Goal: Task Accomplishment & Management: Manage account settings

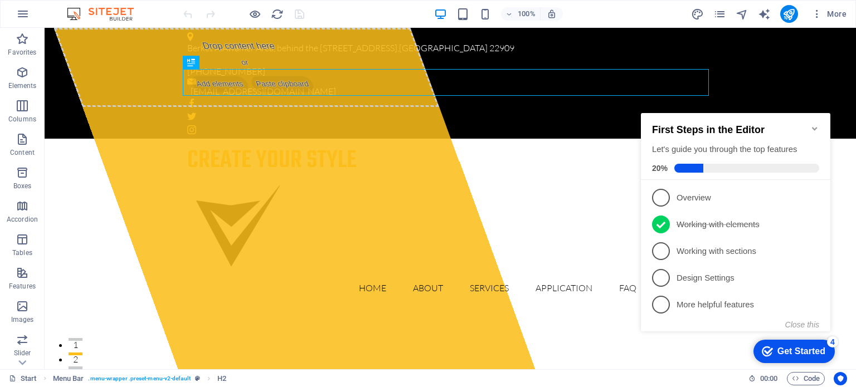
click at [814, 124] on icon "Minimize checklist" at bounding box center [814, 128] width 9 height 9
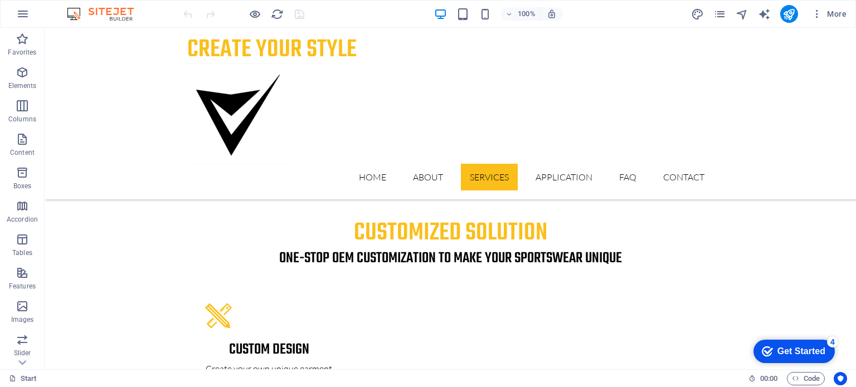
scroll to position [1978, 0]
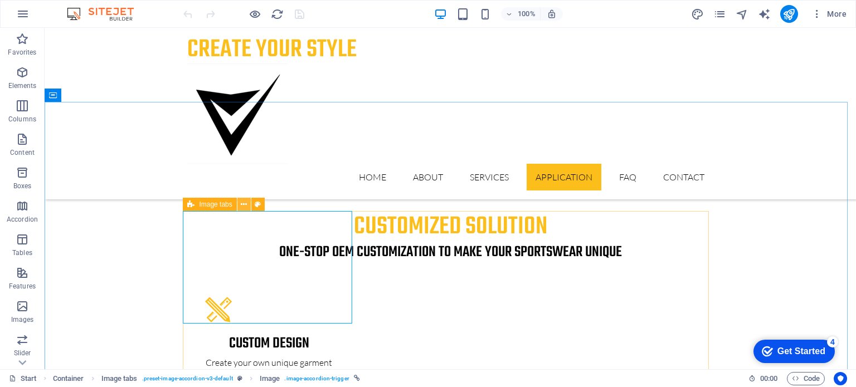
click at [241, 206] on icon at bounding box center [244, 205] width 6 height 12
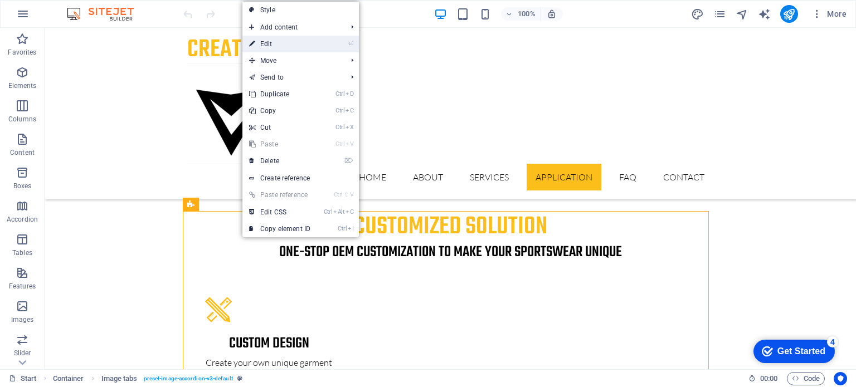
click at [283, 39] on link "⏎ Edit" at bounding box center [279, 44] width 75 height 17
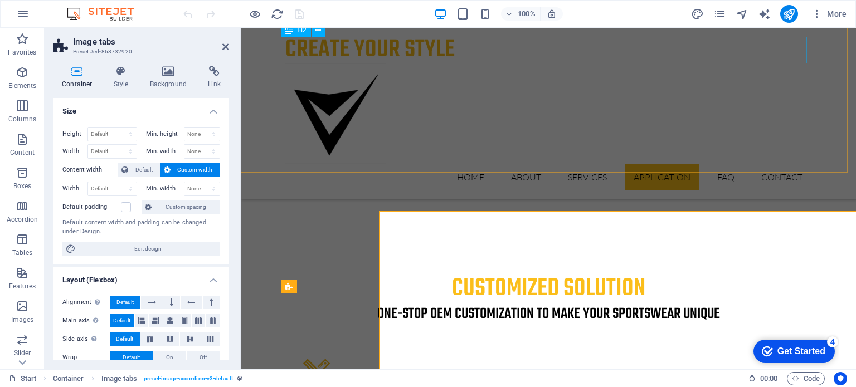
select select "rem"
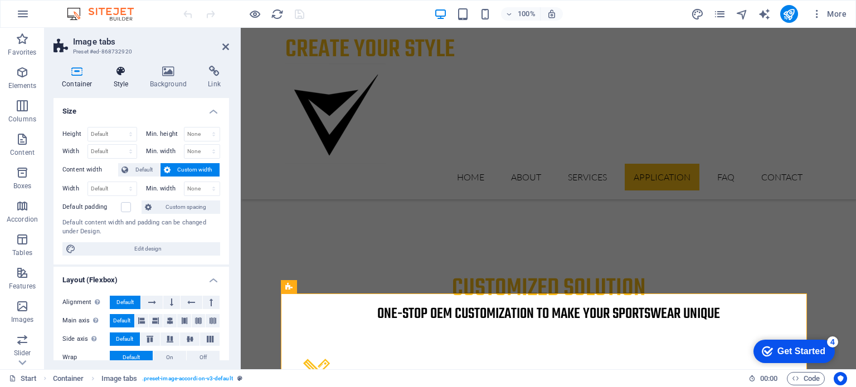
click at [126, 75] on icon at bounding box center [121, 71] width 32 height 11
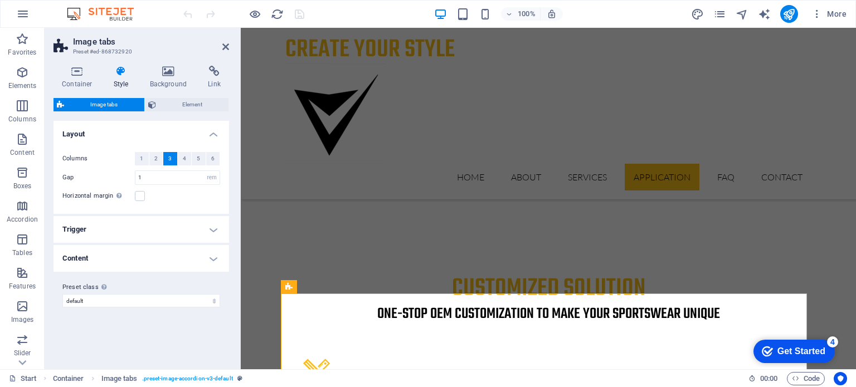
click at [214, 256] on h4 "Content" at bounding box center [142, 258] width 176 height 27
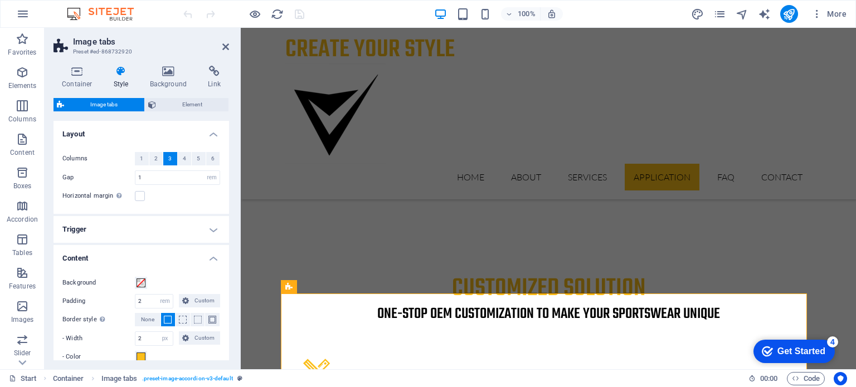
click at [214, 256] on h4 "Content" at bounding box center [142, 255] width 176 height 20
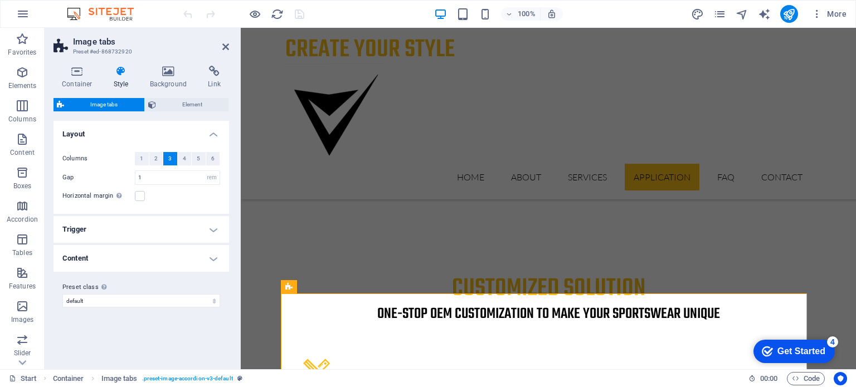
click at [213, 226] on h4 "Trigger" at bounding box center [142, 229] width 176 height 27
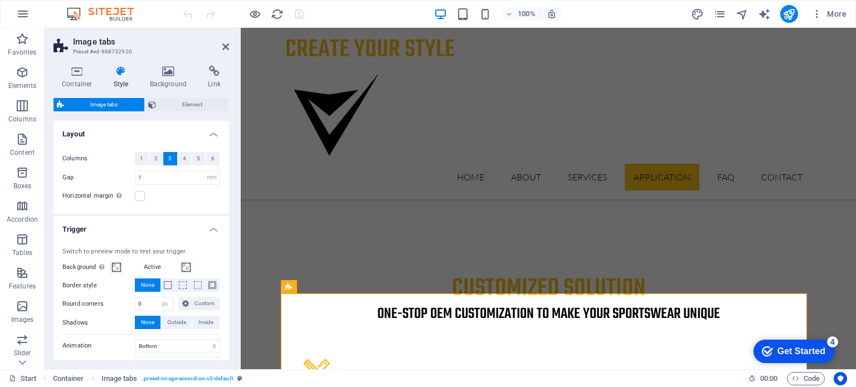
click at [213, 226] on h4 "Trigger" at bounding box center [142, 226] width 176 height 20
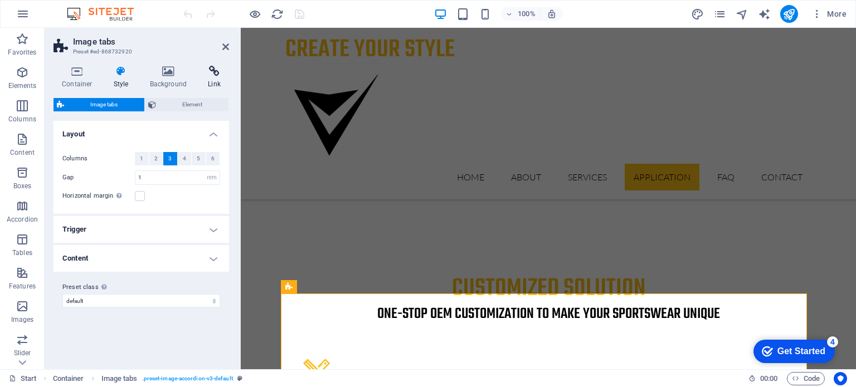
click at [223, 69] on icon at bounding box center [215, 71] width 30 height 11
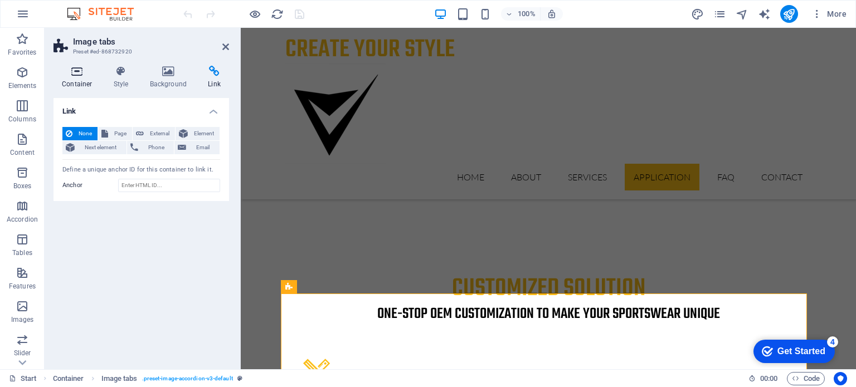
click at [86, 73] on icon at bounding box center [77, 71] width 47 height 11
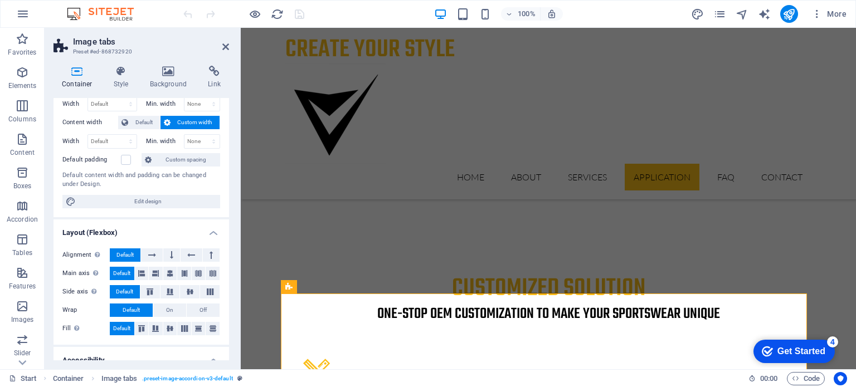
scroll to position [0, 0]
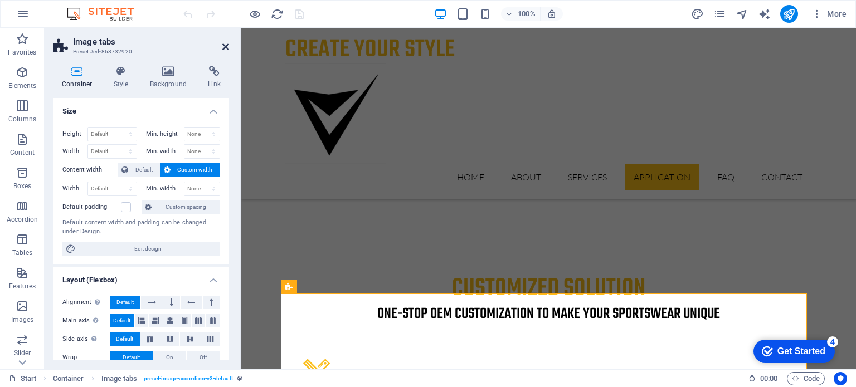
click at [225, 46] on icon at bounding box center [225, 46] width 7 height 9
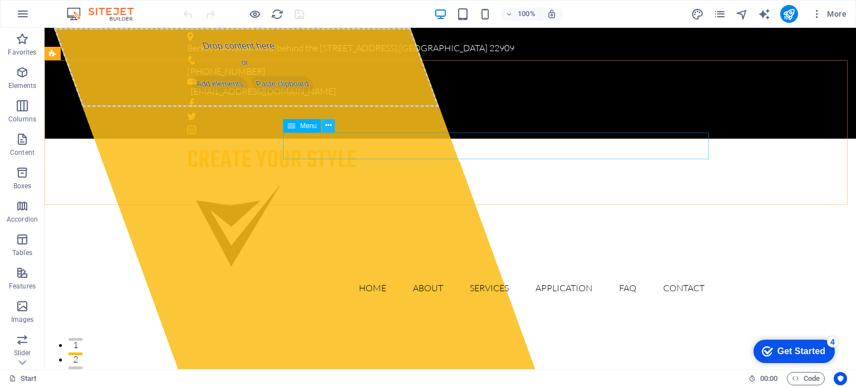
click at [327, 125] on icon at bounding box center [328, 126] width 6 height 12
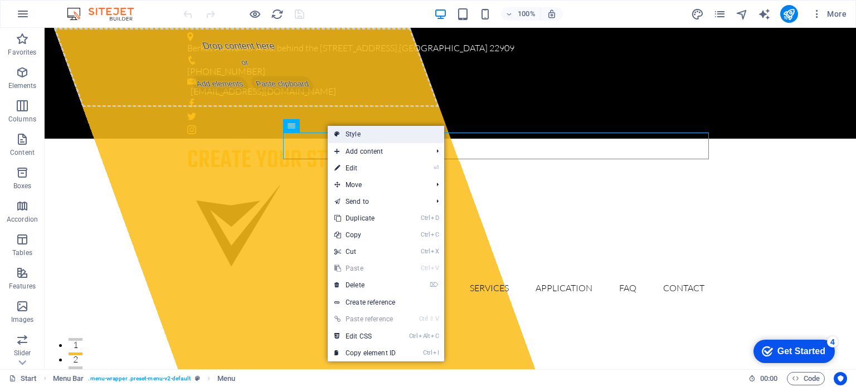
click at [363, 138] on link "Style" at bounding box center [386, 134] width 116 height 17
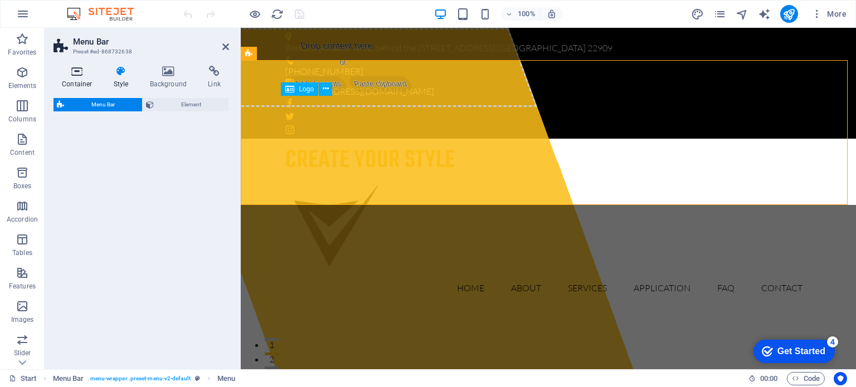
select select "rem"
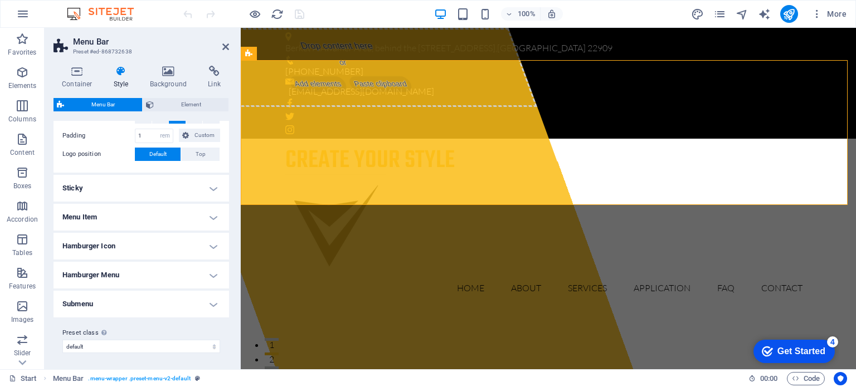
scroll to position [251, 0]
click at [212, 241] on h4 "Hamburger Icon" at bounding box center [142, 245] width 176 height 27
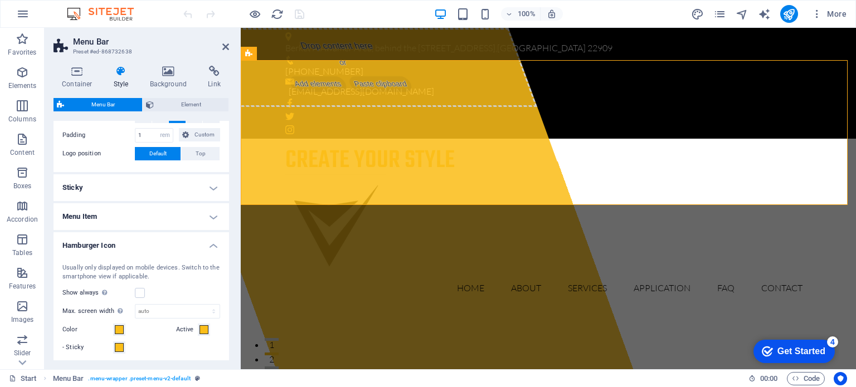
drag, startPoint x: 225, startPoint y: 245, endPoint x: 229, endPoint y: 273, distance: 28.1
click at [229, 273] on div "Variants Border Centered Default Fixed Loki Trigger Wide XXL Menu Bar Backgroun…" at bounding box center [142, 241] width 176 height 240
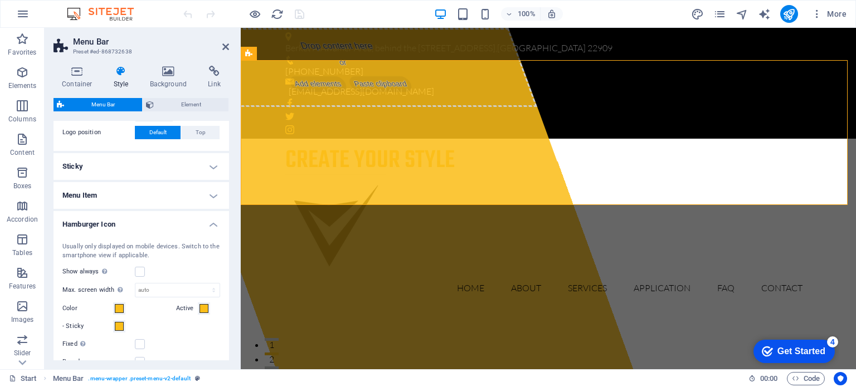
scroll to position [272, 0]
click at [207, 220] on h4 "Hamburger Icon" at bounding box center [142, 221] width 176 height 20
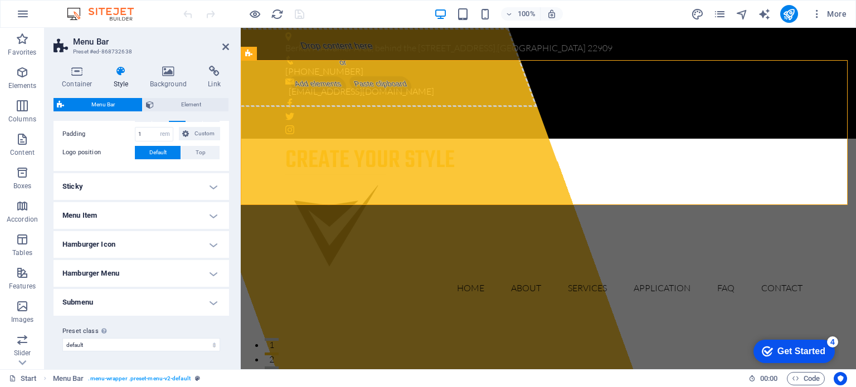
scroll to position [251, 0]
click at [215, 302] on h4 "Submenu" at bounding box center [142, 303] width 176 height 27
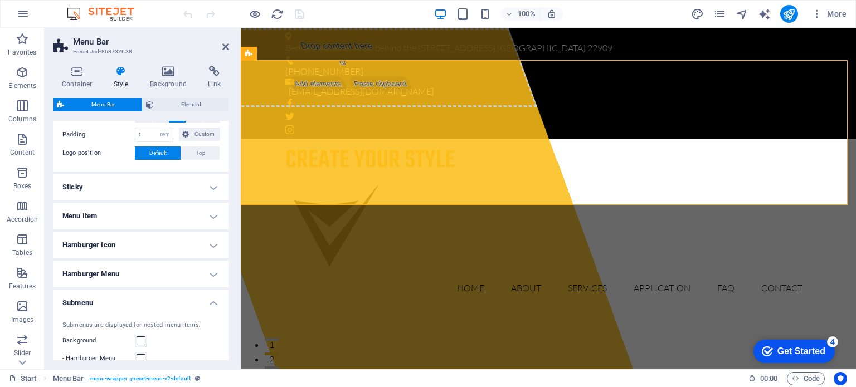
scroll to position [272, 0]
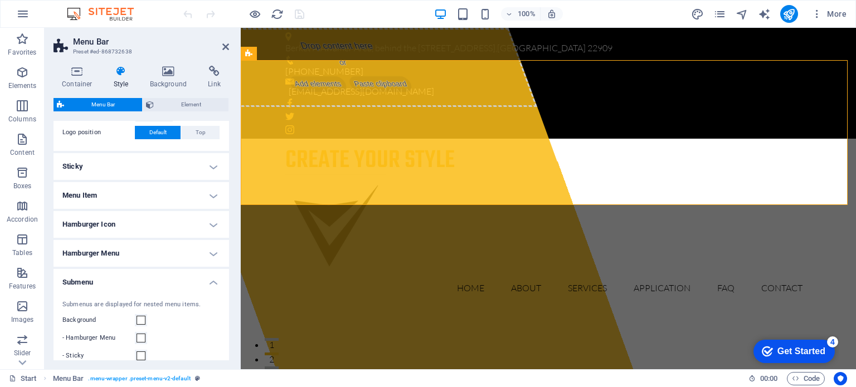
click at [226, 290] on div "Submenus are displayed for nested menu items. Background - Hamburger Menu - Sti…" at bounding box center [141, 389] width 180 height 201
click at [228, 294] on div "Variants Border Centered Default Fixed Loki Trigger Wide XXL Menu Bar Backgroun…" at bounding box center [142, 241] width 176 height 240
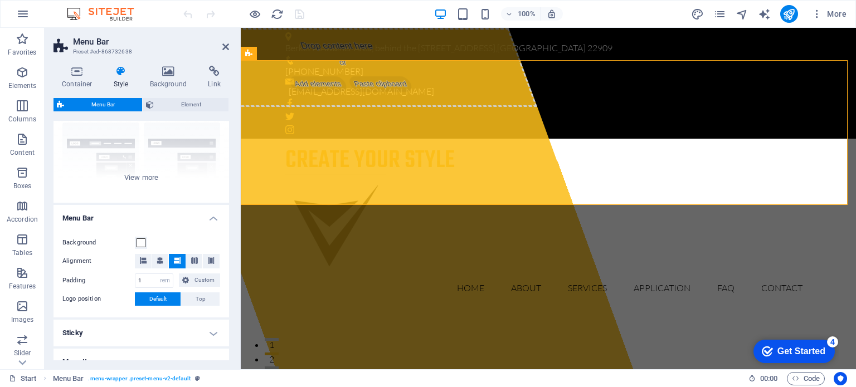
scroll to position [0, 0]
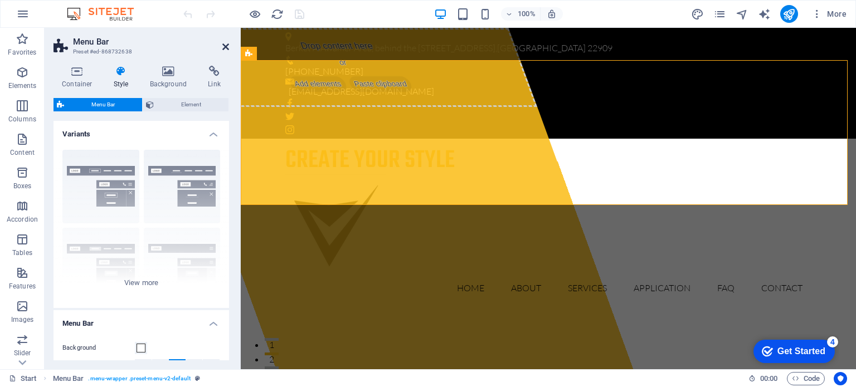
click at [225, 47] on icon at bounding box center [225, 46] width 7 height 9
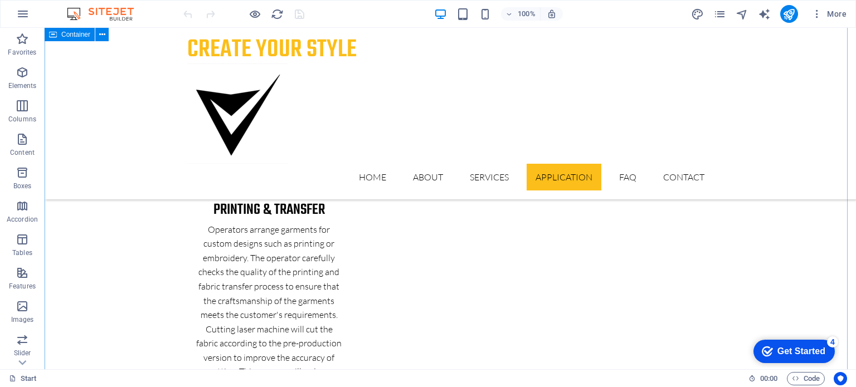
scroll to position [2328, 0]
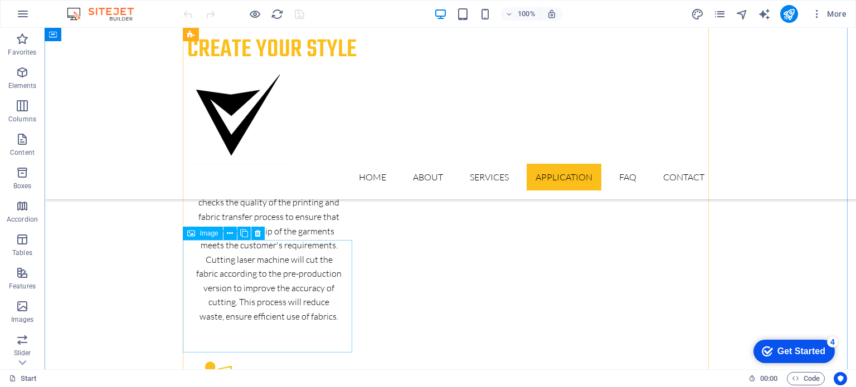
select select "px"
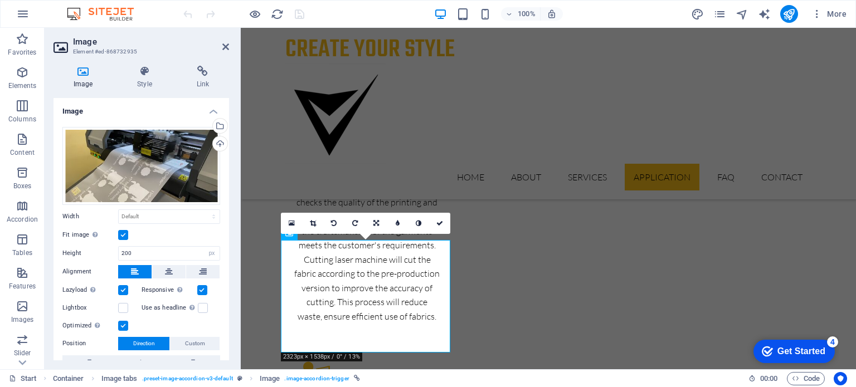
drag, startPoint x: 226, startPoint y: 204, endPoint x: 228, endPoint y: 276, distance: 71.9
click at [228, 276] on div "Image Drag files here, click to choose files or select files from Files or our …" at bounding box center [142, 229] width 176 height 263
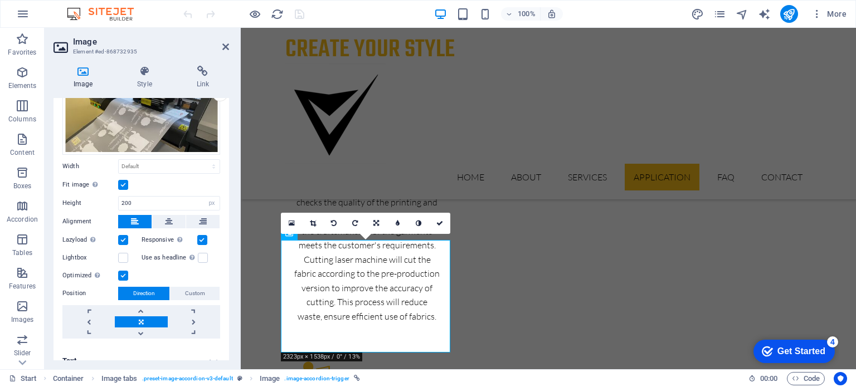
scroll to position [62, 0]
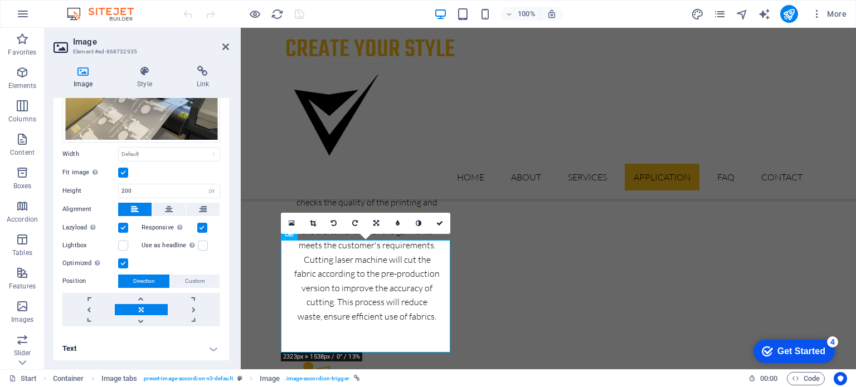
click at [213, 346] on h4 "Text" at bounding box center [142, 349] width 176 height 27
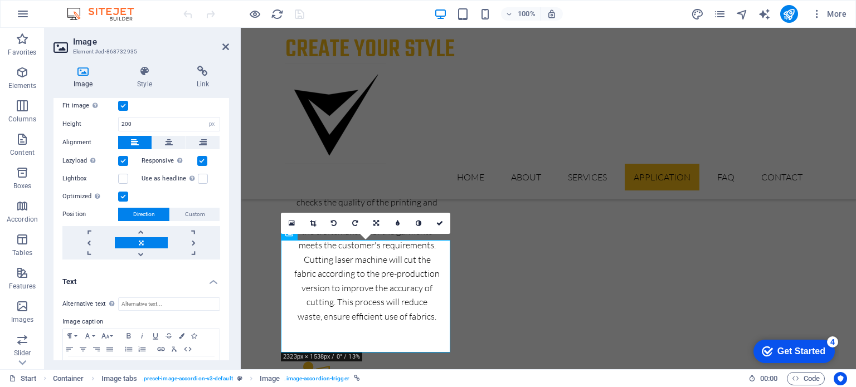
scroll to position [167, 0]
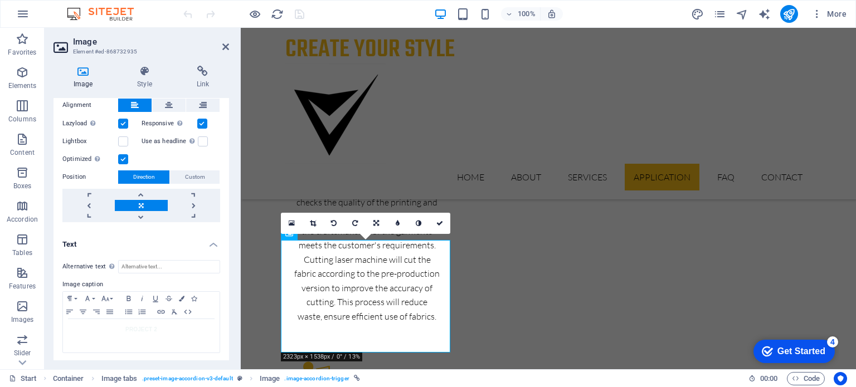
click at [208, 244] on h4 "Text" at bounding box center [142, 241] width 176 height 20
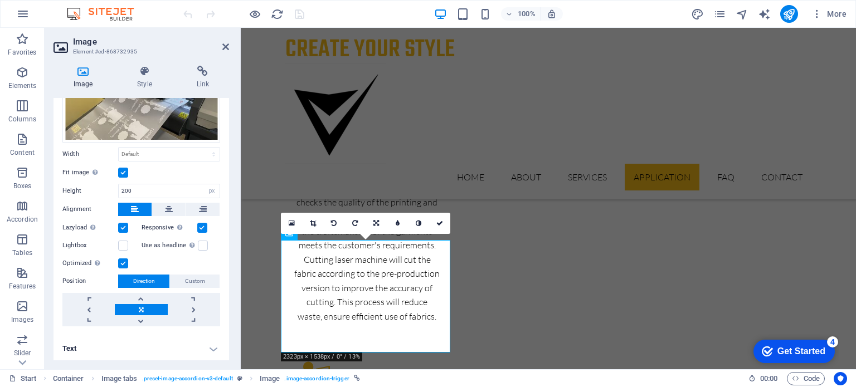
scroll to position [0, 0]
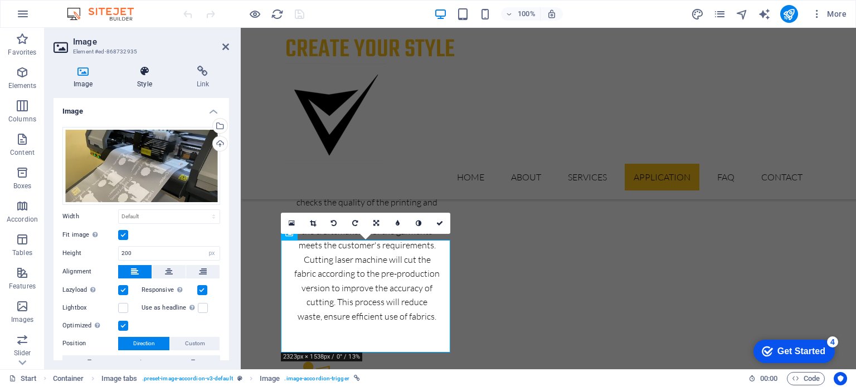
click at [142, 76] on icon at bounding box center [144, 71] width 55 height 11
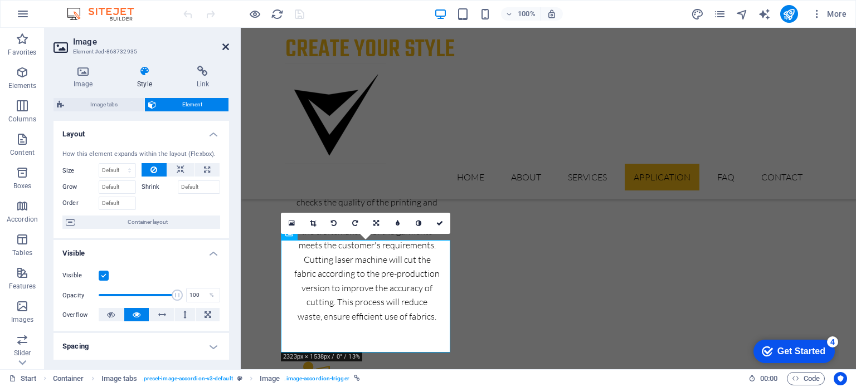
click at [223, 44] on icon at bounding box center [225, 46] width 7 height 9
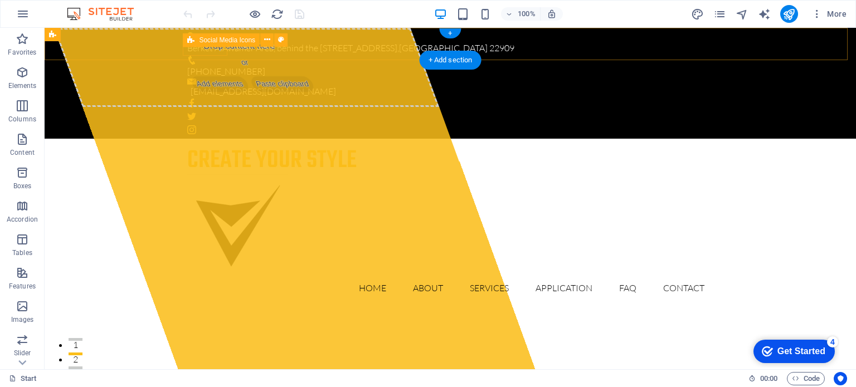
click at [212, 94] on div at bounding box center [450, 116] width 526 height 45
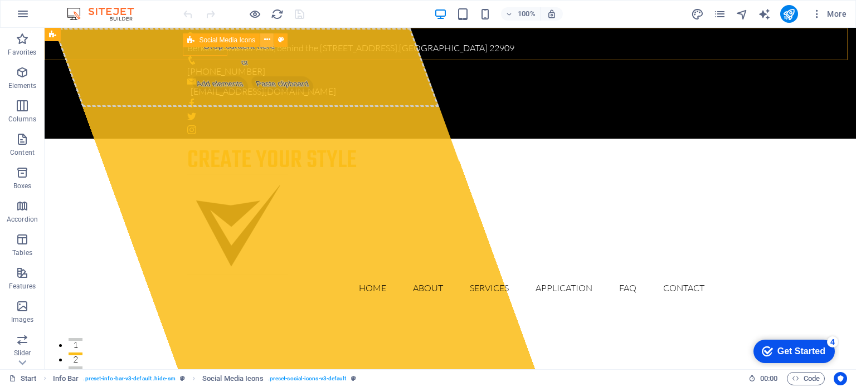
click at [269, 40] on icon at bounding box center [267, 40] width 6 height 12
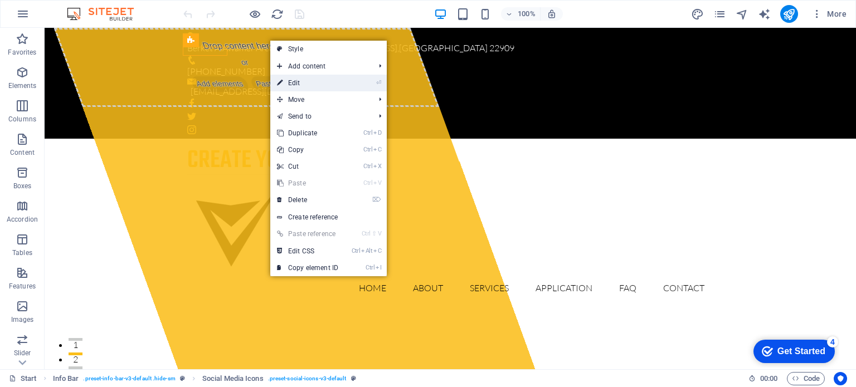
click at [298, 81] on link "⏎ Edit" at bounding box center [307, 83] width 75 height 17
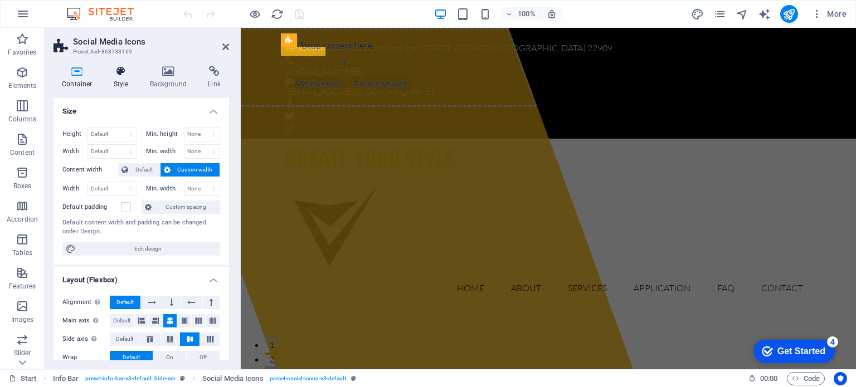
click at [123, 80] on h4 "Style" at bounding box center [123, 77] width 36 height 23
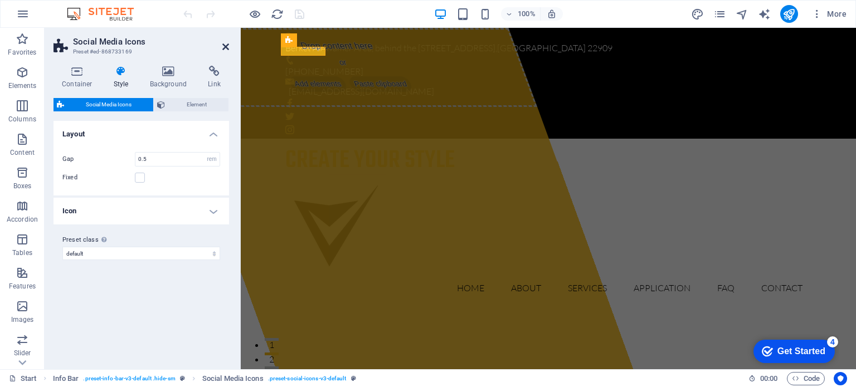
click at [222, 45] on icon at bounding box center [225, 46] width 7 height 9
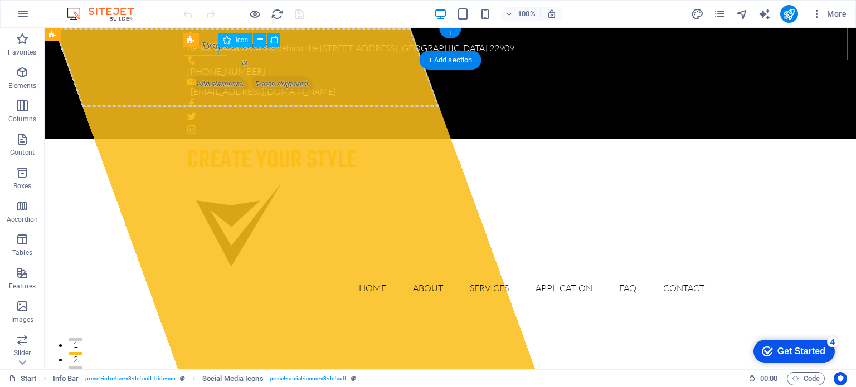
click at [220, 125] on figure at bounding box center [450, 129] width 526 height 9
click at [259, 40] on icon at bounding box center [260, 40] width 6 height 12
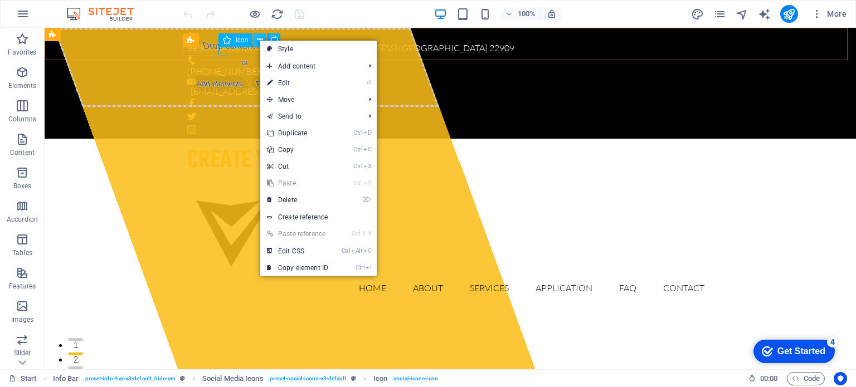
click at [259, 40] on icon at bounding box center [260, 40] width 6 height 12
click at [205, 112] on figure at bounding box center [450, 116] width 526 height 9
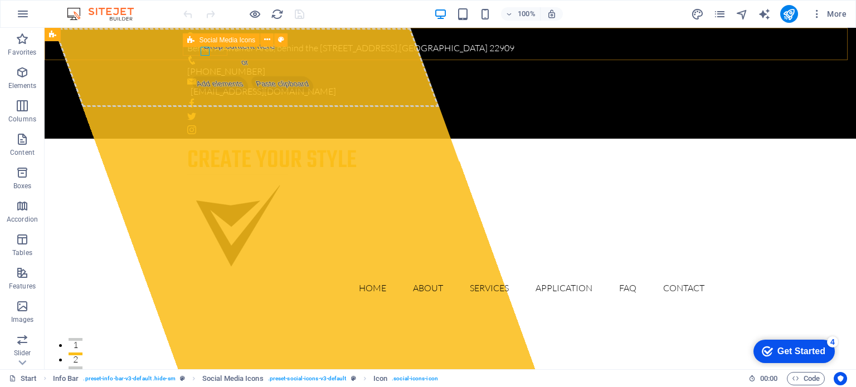
click at [242, 38] on span "Social Media Icons" at bounding box center [227, 40] width 56 height 7
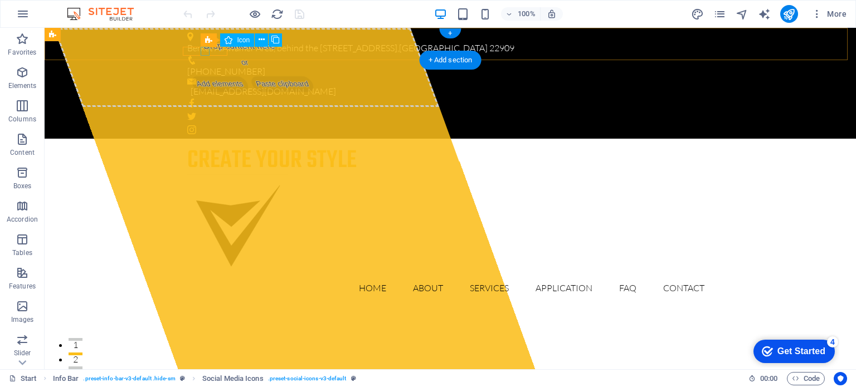
click at [205, 112] on figure at bounding box center [450, 116] width 526 height 9
drag, startPoint x: 239, startPoint y: 37, endPoint x: 163, endPoint y: 22, distance: 76.8
click at [239, 37] on span "Icon" at bounding box center [243, 40] width 13 height 7
drag, startPoint x: 264, startPoint y: 40, endPoint x: 215, endPoint y: 20, distance: 53.0
click at [264, 40] on icon at bounding box center [262, 40] width 6 height 12
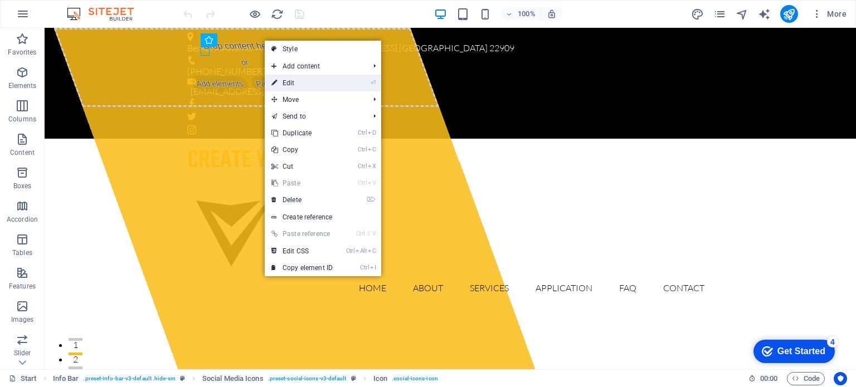
click at [292, 80] on link "⏎ Edit" at bounding box center [302, 83] width 75 height 17
select select "xMidYMid"
select select "px"
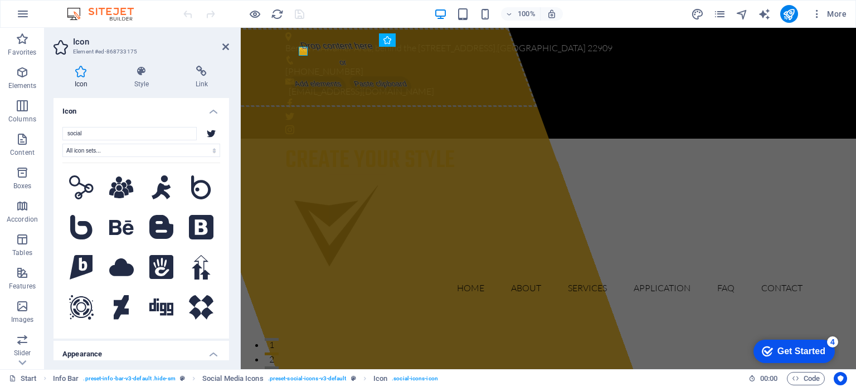
drag, startPoint x: 226, startPoint y: 144, endPoint x: 227, endPoint y: 164, distance: 20.7
click at [227, 164] on div "Icon social All icon sets... IcoFont Ionicons FontAwesome Brands FontAwesome Du…" at bounding box center [142, 229] width 176 height 263
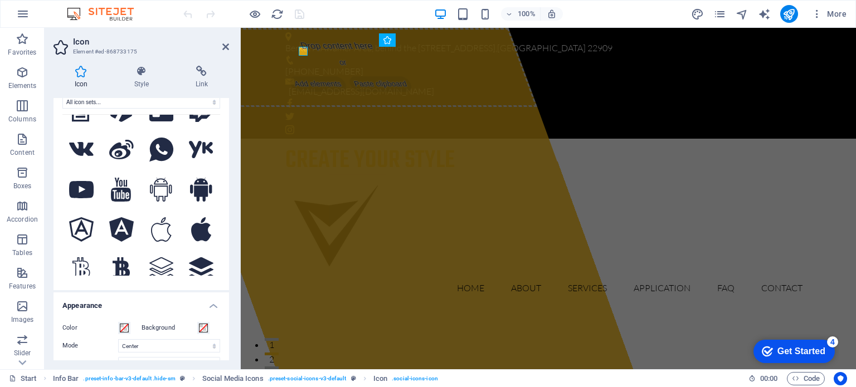
scroll to position [1031, 0]
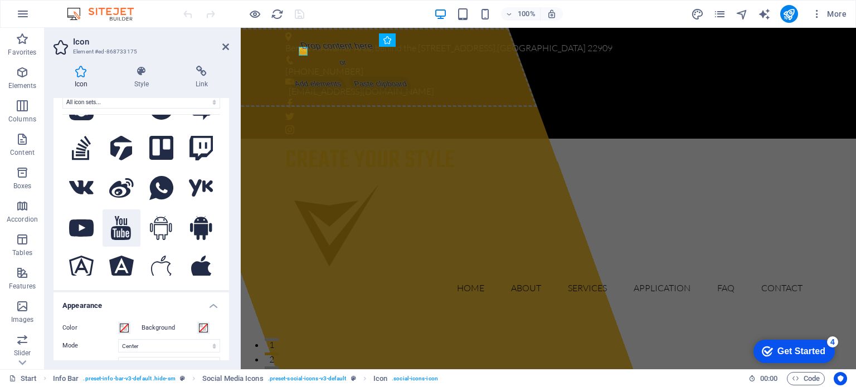
click at [128, 216] on icon at bounding box center [121, 228] width 20 height 25
click at [226, 47] on icon at bounding box center [225, 46] width 7 height 9
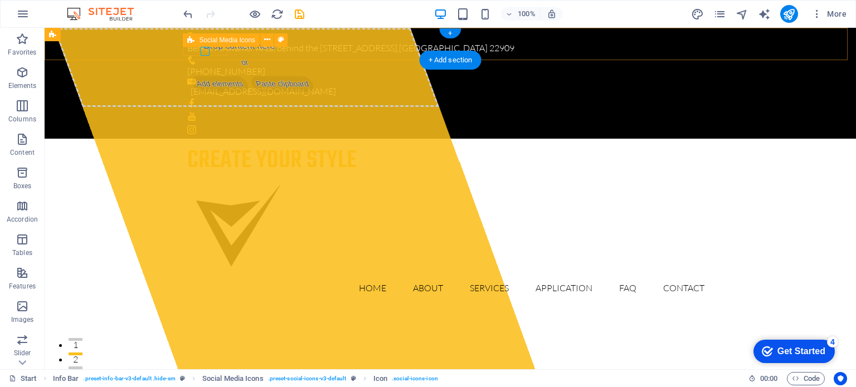
click at [213, 94] on div at bounding box center [450, 116] width 526 height 45
click at [266, 40] on icon at bounding box center [267, 40] width 6 height 12
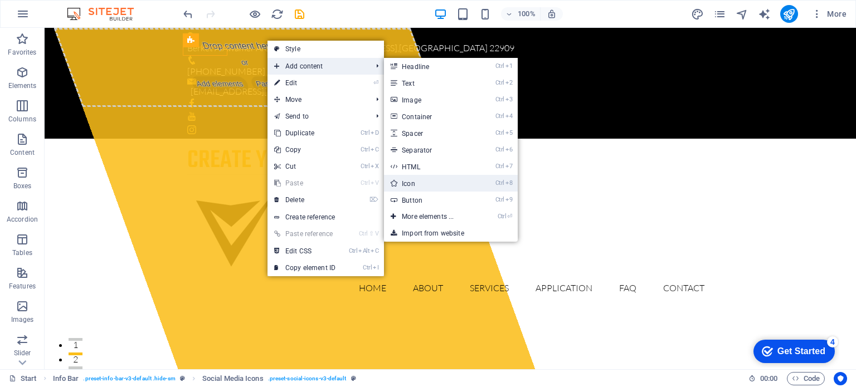
click at [411, 186] on link "Ctrl 8 Icon" at bounding box center [430, 183] width 92 height 17
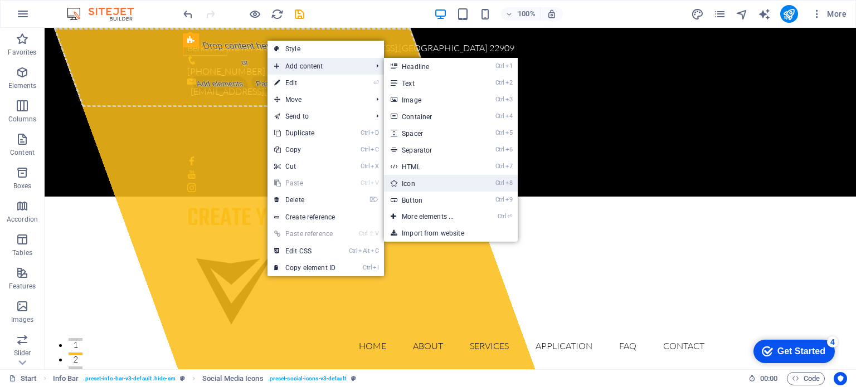
select select "xMidYMid"
select select "px"
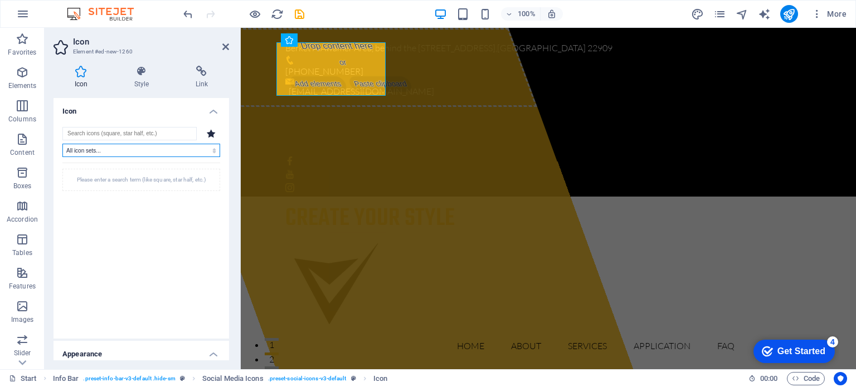
click at [212, 149] on select "All icon sets... IcoFont Ionicons FontAwesome Brands FontAwesome Duotone FontAw…" at bounding box center [141, 150] width 158 height 13
click at [133, 131] on input "search" at bounding box center [129, 133] width 134 height 13
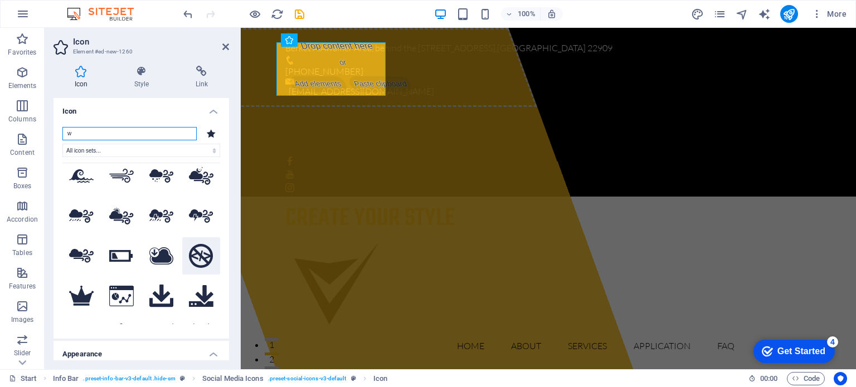
scroll to position [1970, 0]
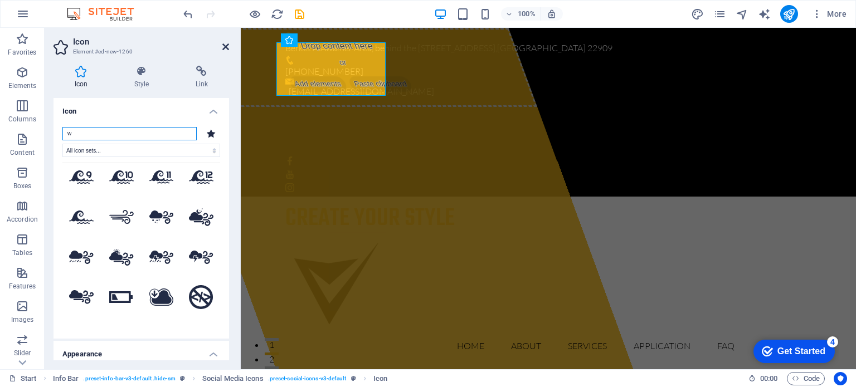
type input "w"
click at [223, 46] on icon at bounding box center [225, 46] width 7 height 9
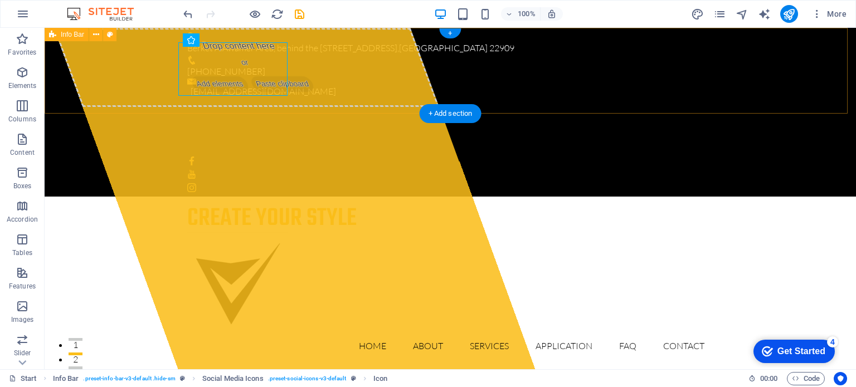
click at [162, 80] on div "Berket AlAwamer Area, behind [STREET_ADDRESS][GEOGRAPHIC_DATA] [PHONE_NUMBER] […" at bounding box center [451, 112] width 812 height 169
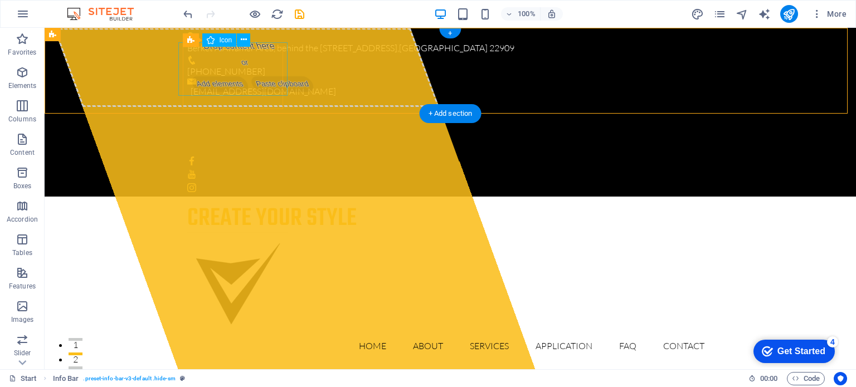
click at [202, 94] on figure at bounding box center [450, 123] width 535 height 58
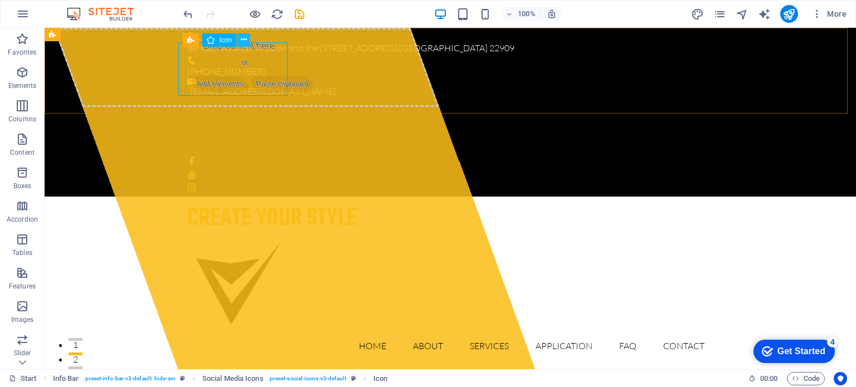
click at [244, 42] on icon at bounding box center [244, 40] width 6 height 12
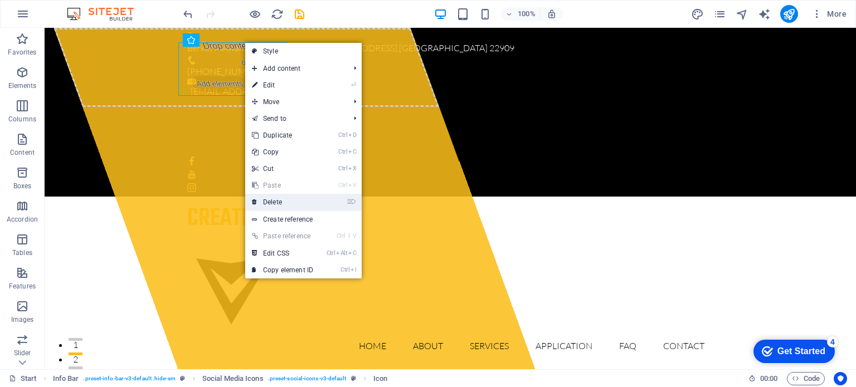
click at [274, 201] on link "⌦ Delete" at bounding box center [282, 202] width 75 height 17
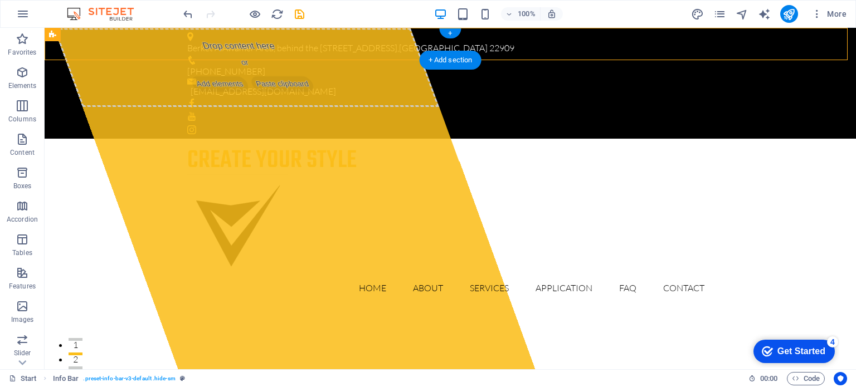
drag, startPoint x: 254, startPoint y: 67, endPoint x: 726, endPoint y: 42, distance: 472.7
click at [726, 42] on div "Berket AlAwamer Area, behind [STREET_ADDRESS][GEOGRAPHIC_DATA] [PHONE_NUMBER] […" at bounding box center [451, 83] width 812 height 111
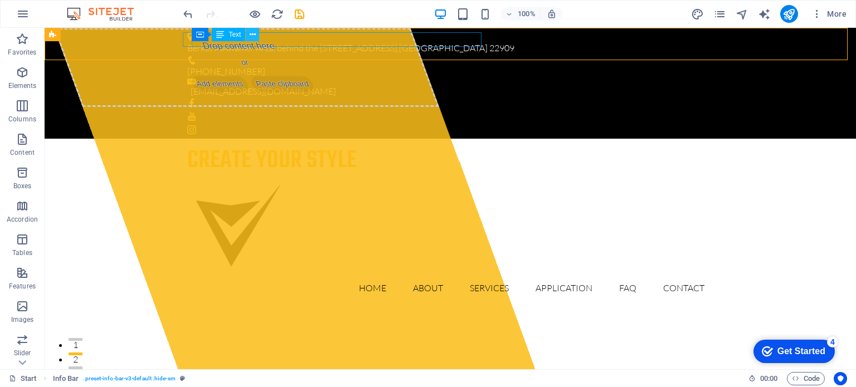
click at [250, 34] on icon at bounding box center [253, 35] width 6 height 12
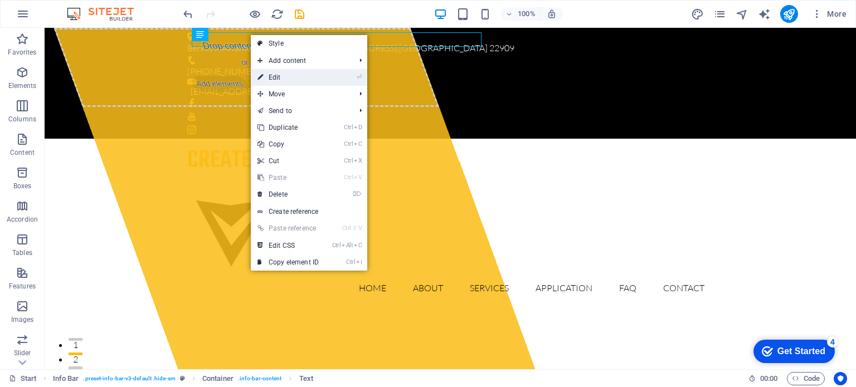
click at [274, 72] on link "⏎ Edit" at bounding box center [288, 77] width 75 height 17
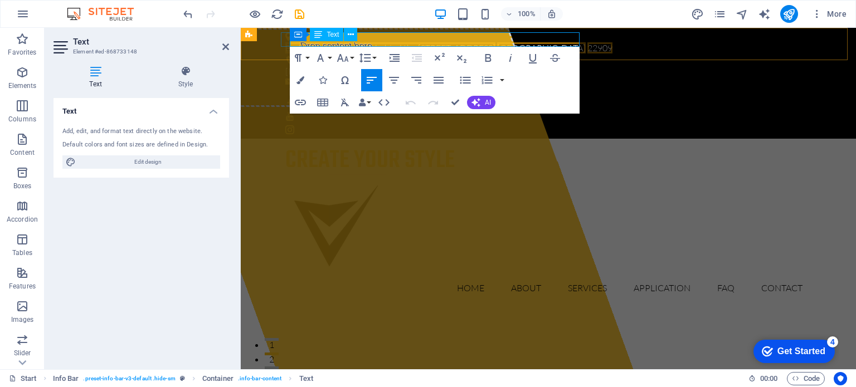
click at [587, 42] on span "22909" at bounding box center [599, 47] width 25 height 11
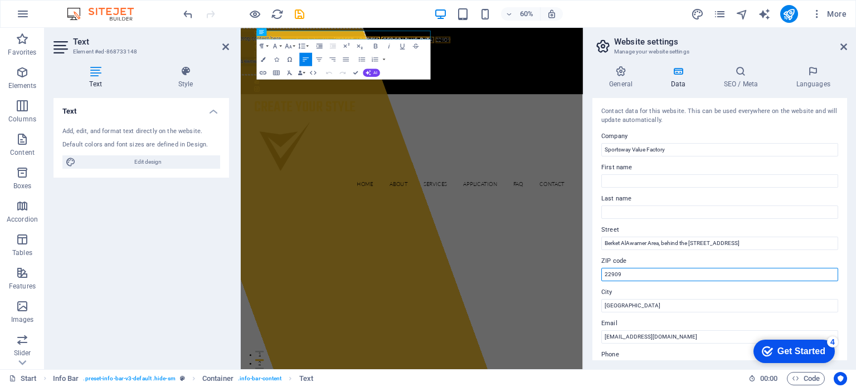
click at [633, 280] on input "22909" at bounding box center [719, 274] width 237 height 13
type input "2"
click at [844, 45] on icon at bounding box center [843, 46] width 7 height 9
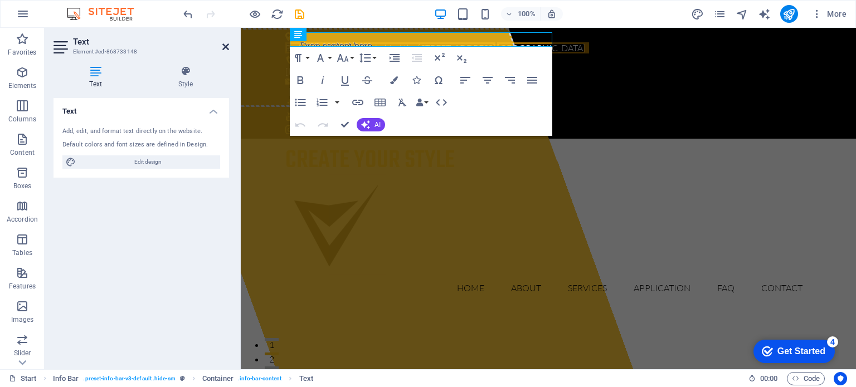
click at [225, 46] on icon at bounding box center [225, 46] width 7 height 9
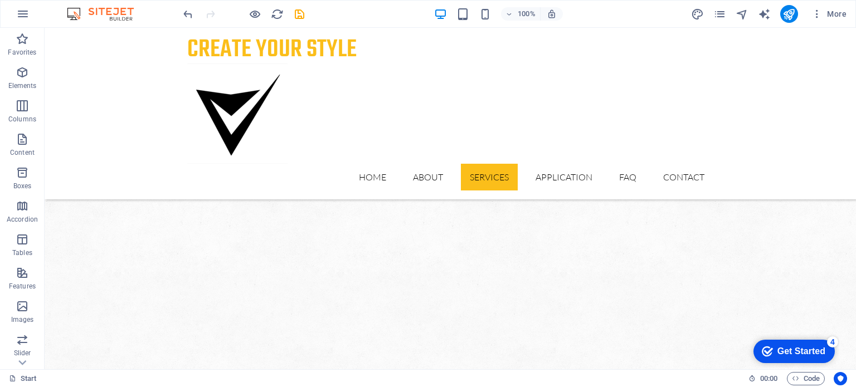
scroll to position [850, 0]
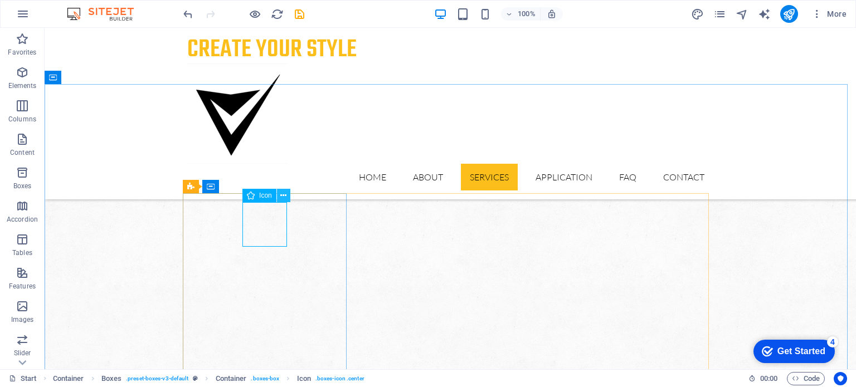
click at [284, 195] on icon at bounding box center [283, 196] width 6 height 12
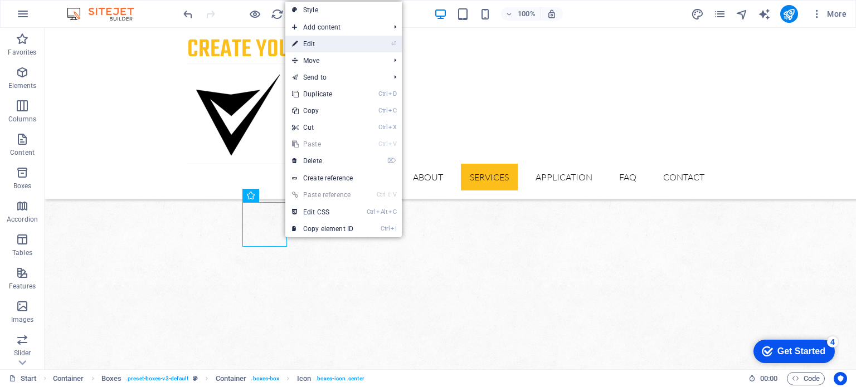
click at [312, 42] on link "⏎ Edit" at bounding box center [322, 44] width 75 height 17
select select "xMidYMid"
select select "px"
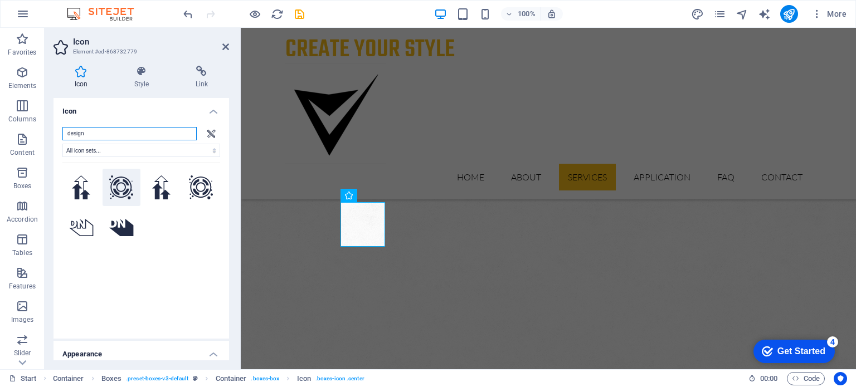
type input "design"
click at [121, 186] on icon at bounding box center [121, 188] width 25 height 25
click at [229, 46] on icon at bounding box center [225, 46] width 7 height 9
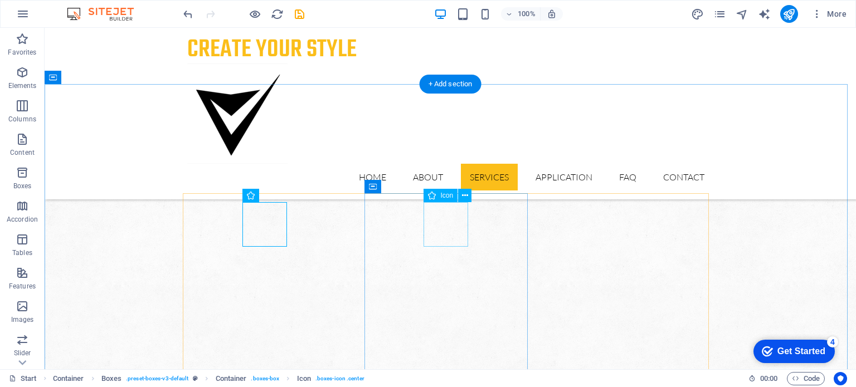
click at [466, 196] on icon at bounding box center [465, 196] width 6 height 12
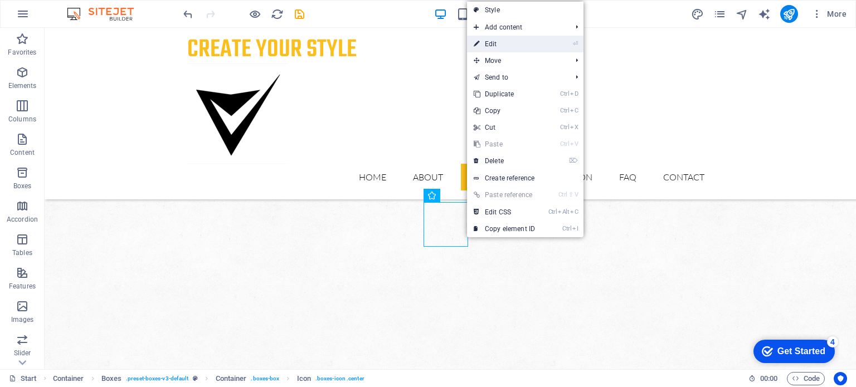
drag, startPoint x: 497, startPoint y: 42, endPoint x: 75, endPoint y: 16, distance: 422.1
click at [497, 42] on link "⏎ Edit" at bounding box center [504, 44] width 75 height 17
select select "xMidYMid"
select select "px"
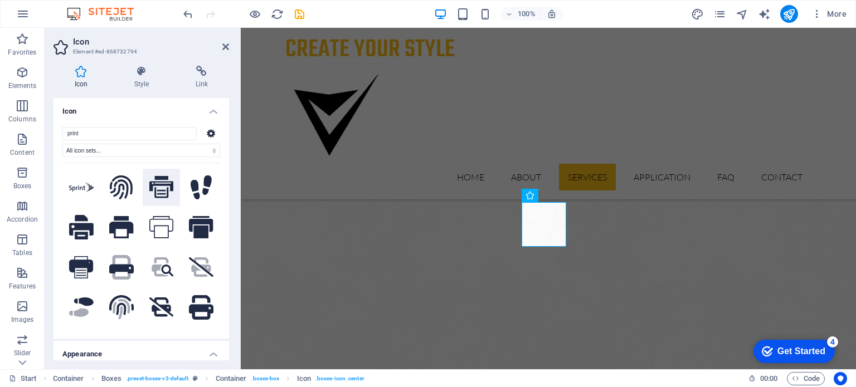
type input "print"
click at [157, 187] on icon at bounding box center [161, 187] width 25 height 22
click at [223, 45] on icon at bounding box center [225, 46] width 7 height 9
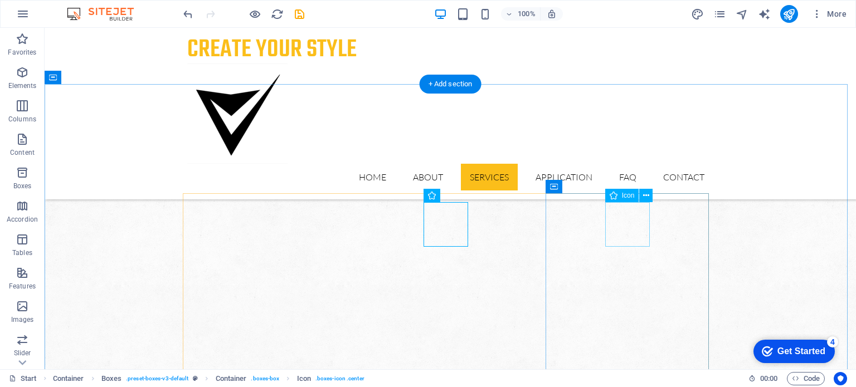
click at [648, 196] on icon at bounding box center [646, 196] width 6 height 12
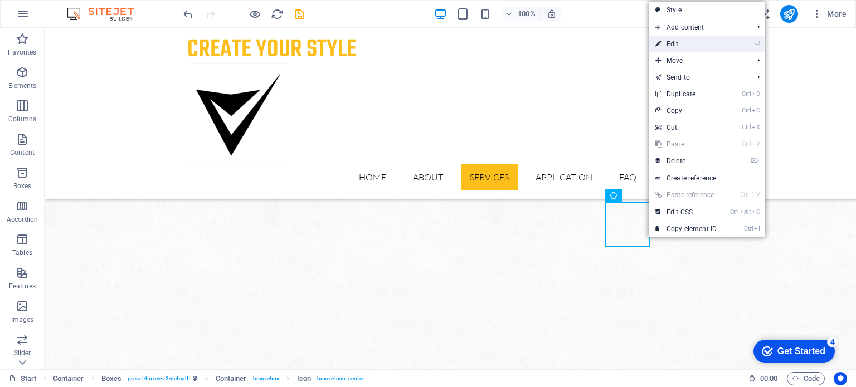
click at [672, 38] on link "⏎ Edit" at bounding box center [686, 44] width 75 height 17
select select "xMidYMid"
select select "px"
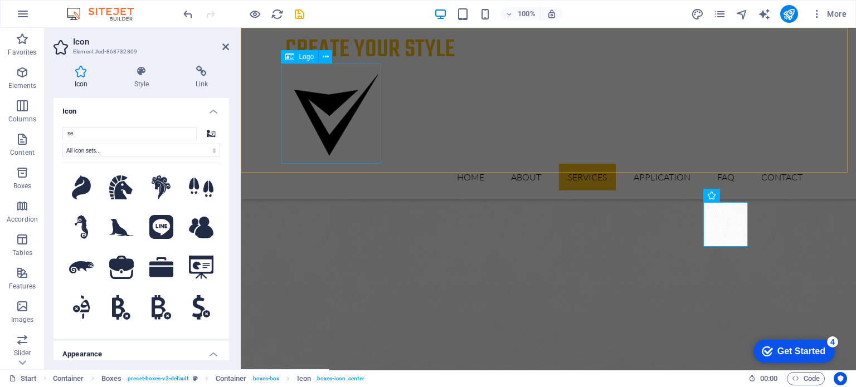
type input "s"
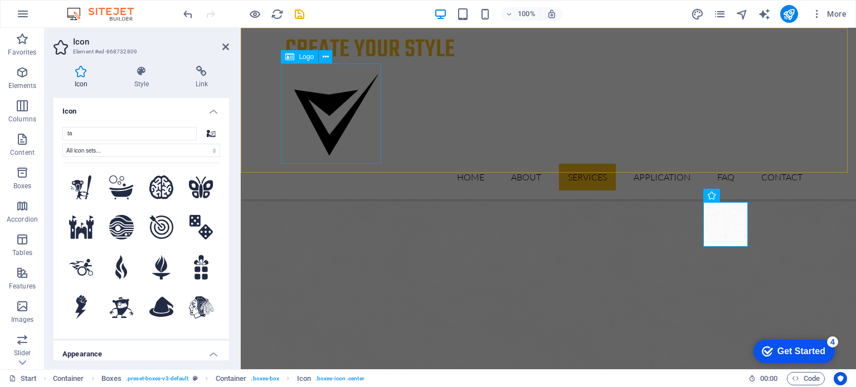
type input "tai"
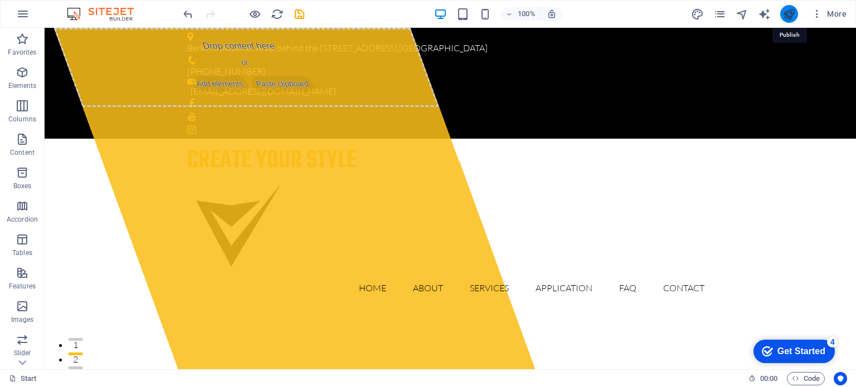
click at [789, 17] on icon "publish" at bounding box center [789, 14] width 13 height 13
click at [788, 12] on icon "publish" at bounding box center [789, 14] width 13 height 13
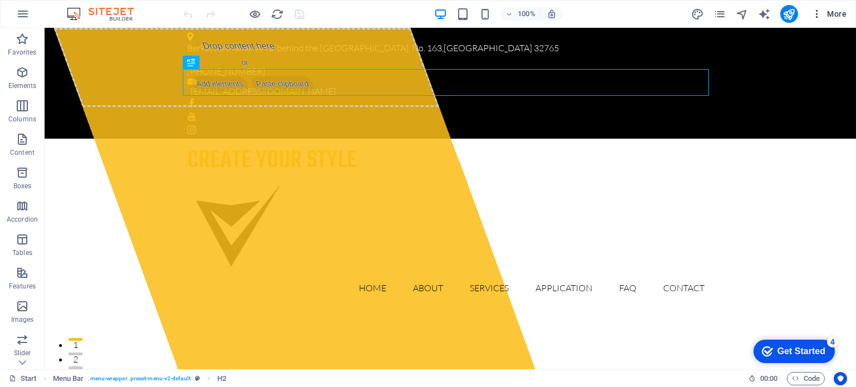
click at [816, 13] on icon "button" at bounding box center [817, 13] width 11 height 11
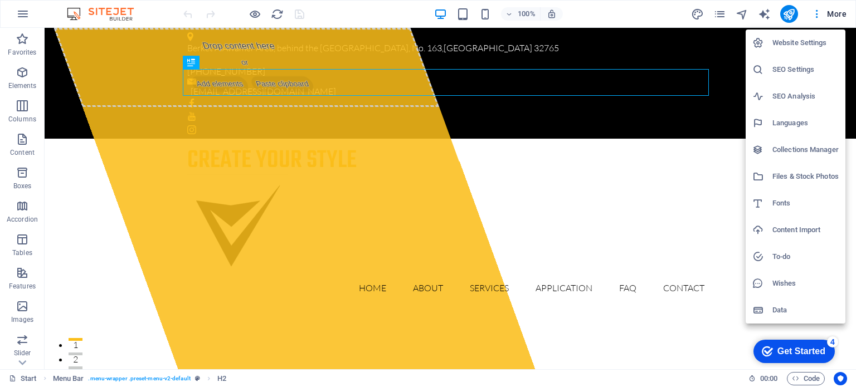
click at [789, 38] on h6 "Website Settings" at bounding box center [805, 42] width 66 height 13
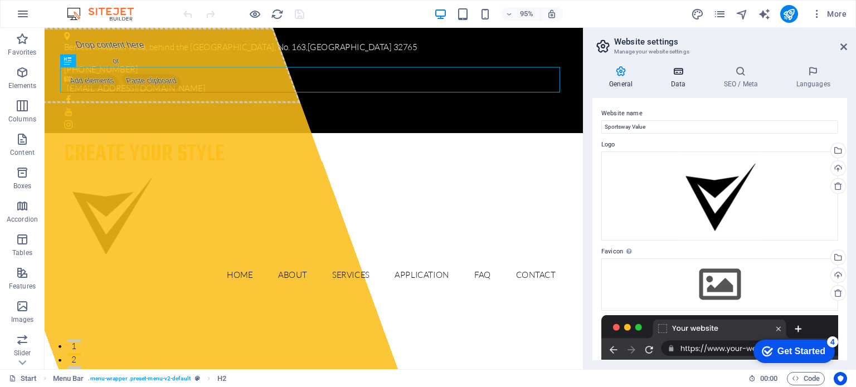
click at [675, 79] on h4 "Data" at bounding box center [680, 77] width 53 height 23
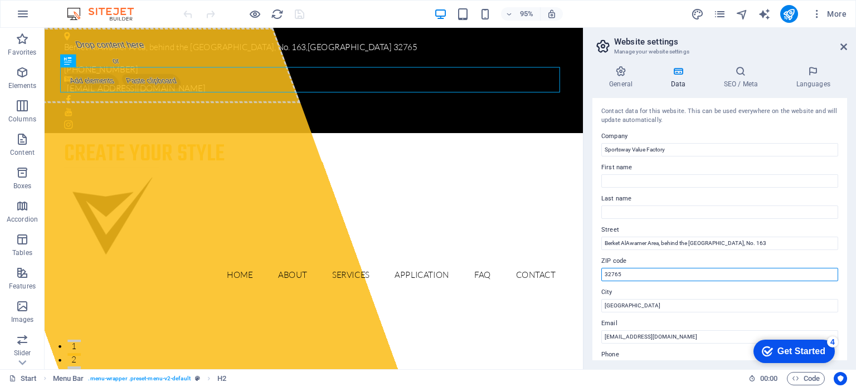
click at [629, 271] on input "32765" at bounding box center [719, 274] width 237 height 13
type input "3"
type input "0"
click at [715, 260] on label "ZIP code" at bounding box center [719, 261] width 237 height 13
click at [715, 268] on input "0" at bounding box center [719, 274] width 237 height 13
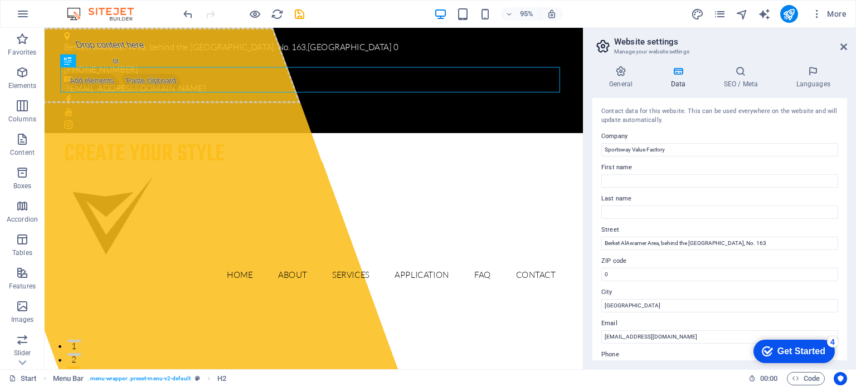
click at [842, 290] on div "Contact data for this website. This can be used everywhere on the website and w…" at bounding box center [719, 229] width 255 height 263
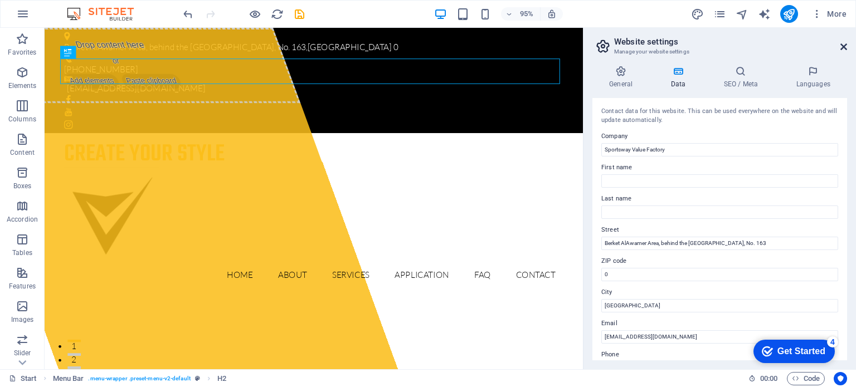
click at [843, 44] on icon at bounding box center [843, 46] width 7 height 9
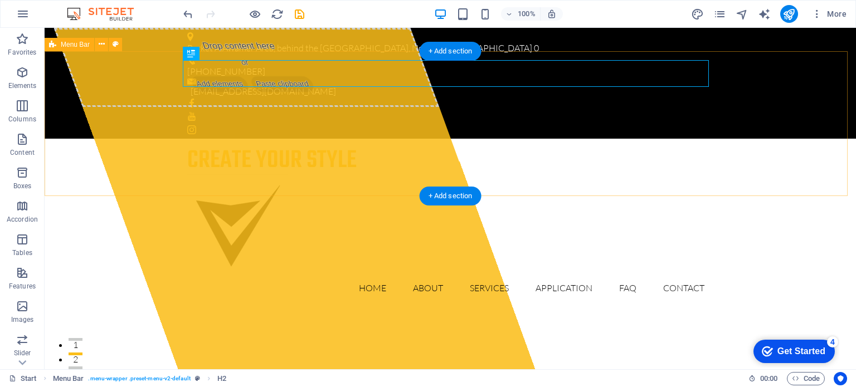
click at [797, 139] on div "create your style Home About Services Application FAQ Contact" at bounding box center [451, 225] width 812 height 172
click at [279, 148] on div "create your style" at bounding box center [450, 161] width 526 height 27
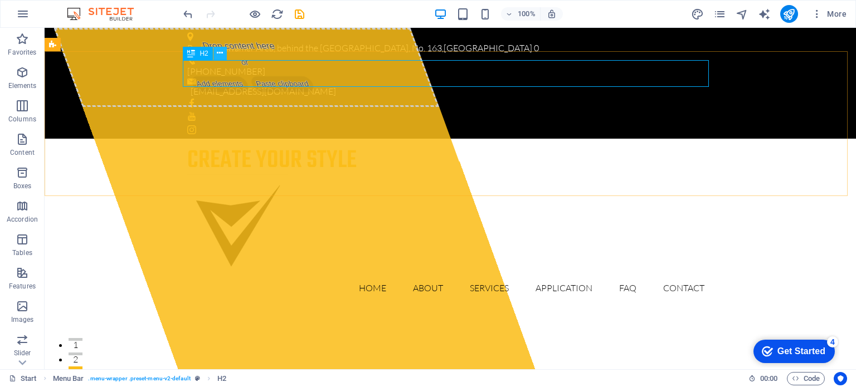
click at [218, 53] on icon at bounding box center [220, 53] width 6 height 12
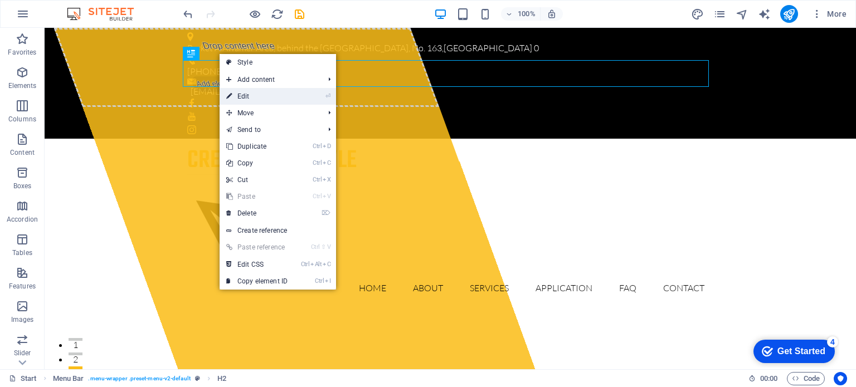
click at [254, 93] on link "⏎ Edit" at bounding box center [257, 96] width 75 height 17
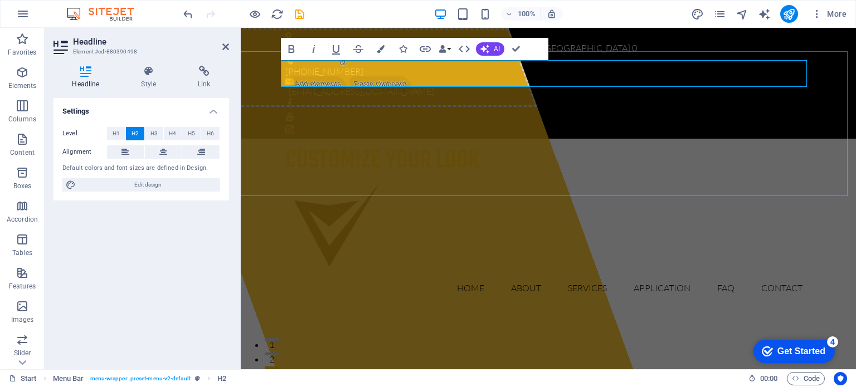
click at [254, 139] on div "customize your look Home About Services Application FAQ Contact" at bounding box center [548, 225] width 615 height 172
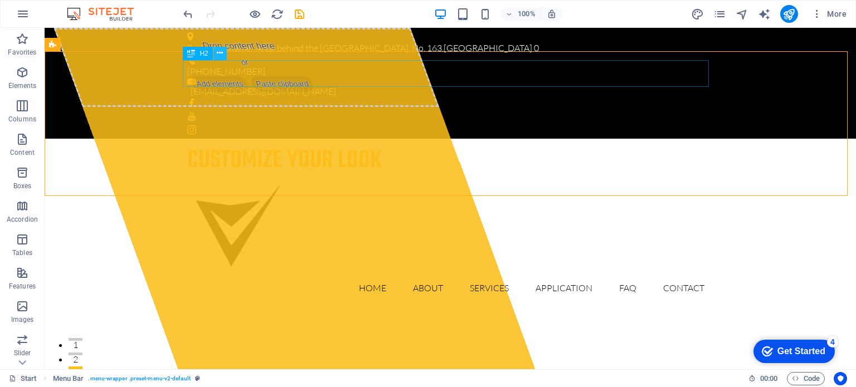
click at [221, 51] on icon at bounding box center [220, 53] width 6 height 12
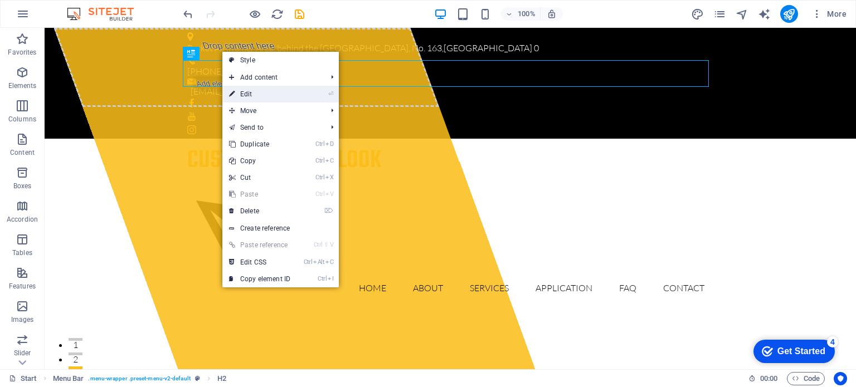
click at [260, 92] on link "⏎ Edit" at bounding box center [259, 94] width 75 height 17
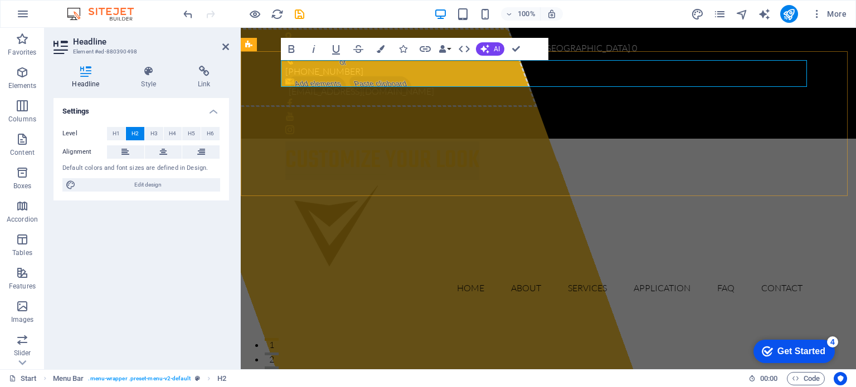
click at [479, 148] on h2 "customize your look" at bounding box center [548, 161] width 526 height 27
click at [224, 44] on icon at bounding box center [225, 46] width 7 height 9
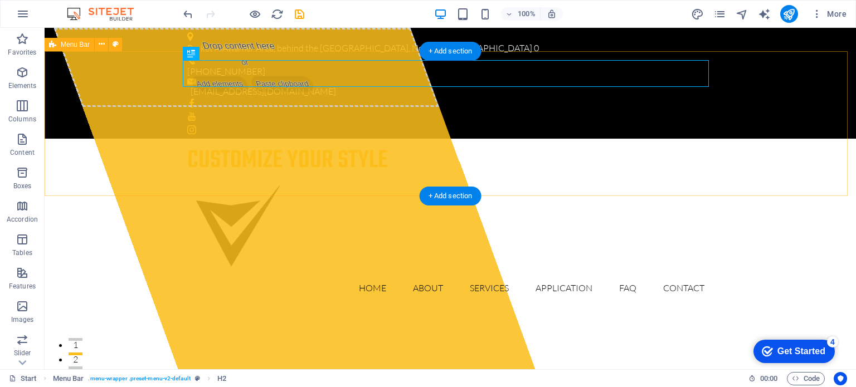
click at [752, 139] on div "customize your style Home About Services Application FAQ Contact" at bounding box center [451, 225] width 812 height 172
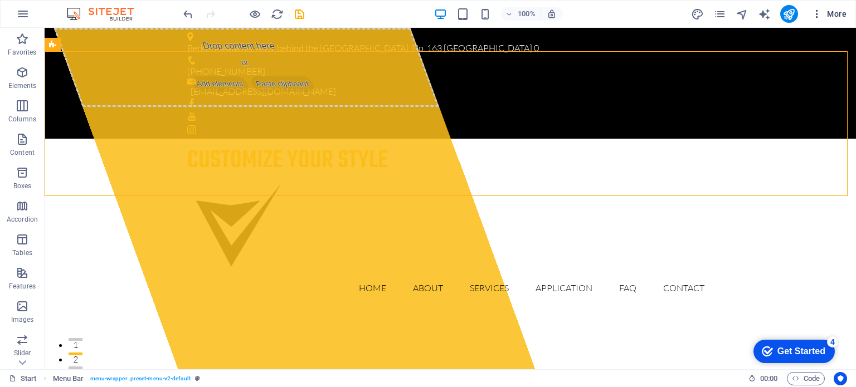
click at [819, 16] on icon "button" at bounding box center [817, 13] width 11 height 11
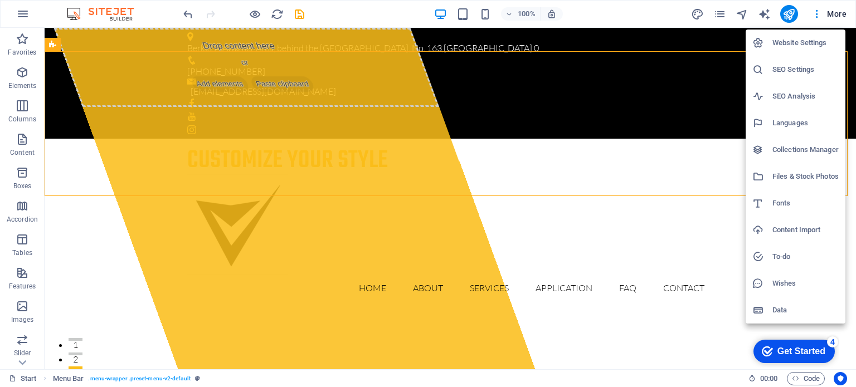
click at [792, 45] on h6 "Website Settings" at bounding box center [805, 42] width 66 height 13
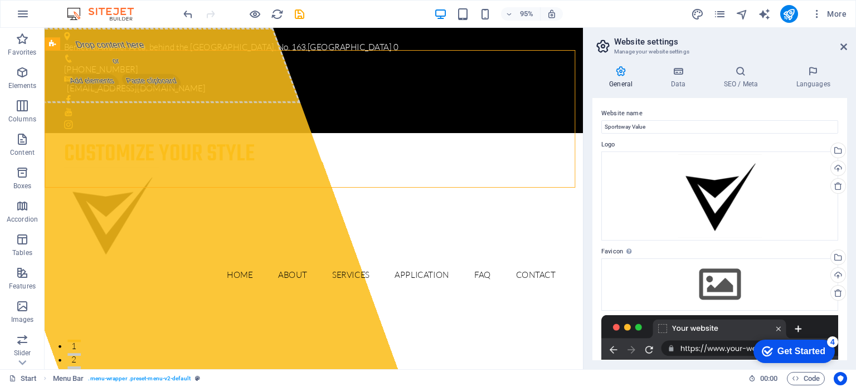
drag, startPoint x: 844, startPoint y: 114, endPoint x: 846, endPoint y: 247, distance: 133.2
click at [846, 247] on div "Website name Sportsway Value Logo Drag files here, click to choose files or sel…" at bounding box center [719, 229] width 255 height 263
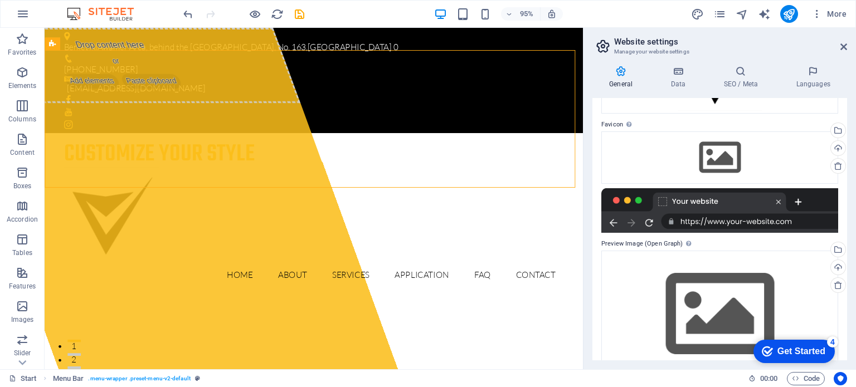
scroll to position [154, 0]
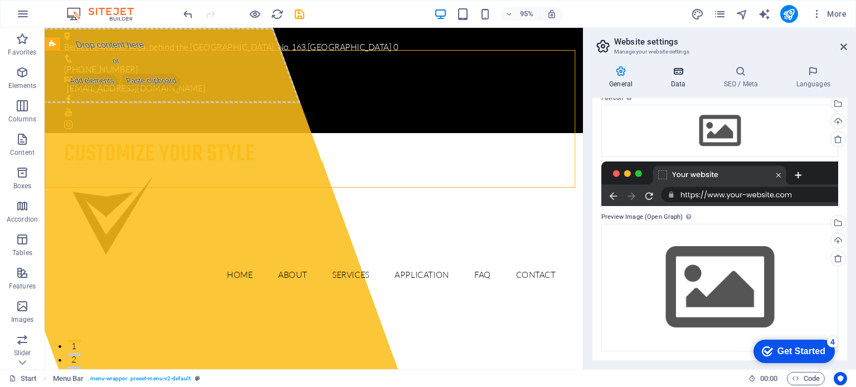
click at [678, 77] on h4 "Data" at bounding box center [680, 77] width 53 height 23
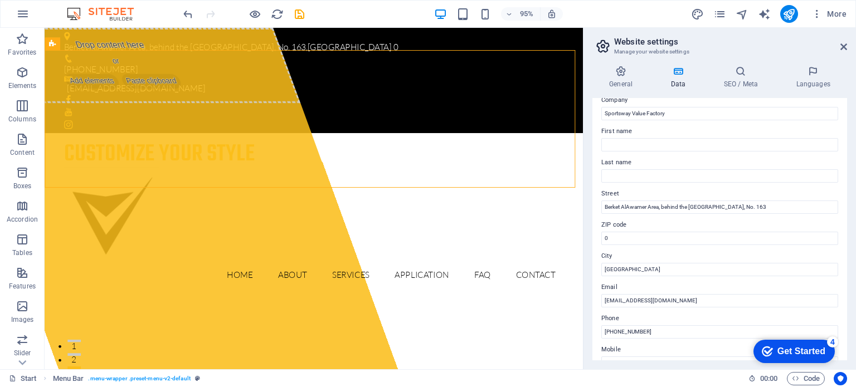
scroll to position [0, 0]
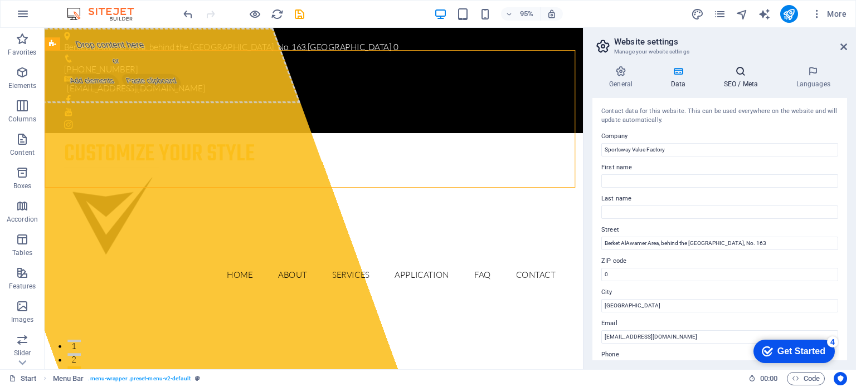
click at [749, 73] on icon at bounding box center [741, 71] width 68 height 11
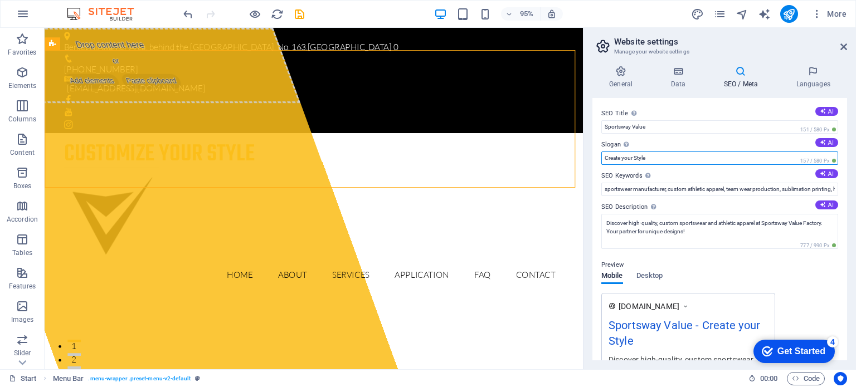
click at [620, 156] on input "Create your Style" at bounding box center [719, 158] width 237 height 13
click at [713, 255] on div "Preview Mobile Desktop www.example.com Sportsway Value - Customize your Style D…" at bounding box center [719, 322] width 237 height 145
click at [820, 139] on icon at bounding box center [823, 142] width 6 height 6
click at [732, 157] on input "Transform Your Ideas into Exceptional Sportswear." at bounding box center [719, 158] width 237 height 13
type input "Transform Your Ideas into Exceptional Style."
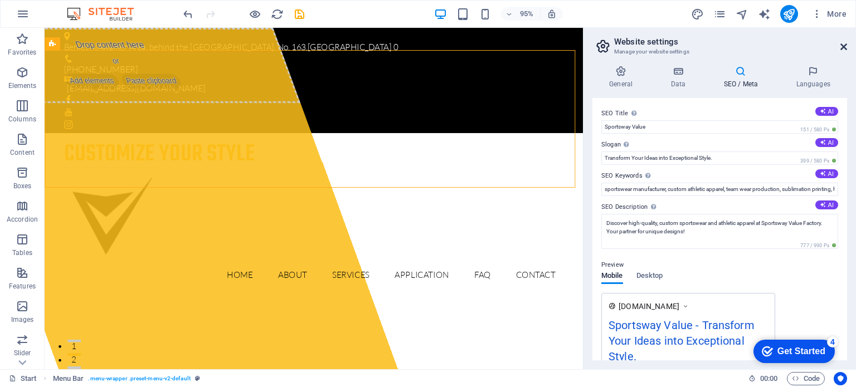
click at [843, 45] on icon at bounding box center [843, 46] width 7 height 9
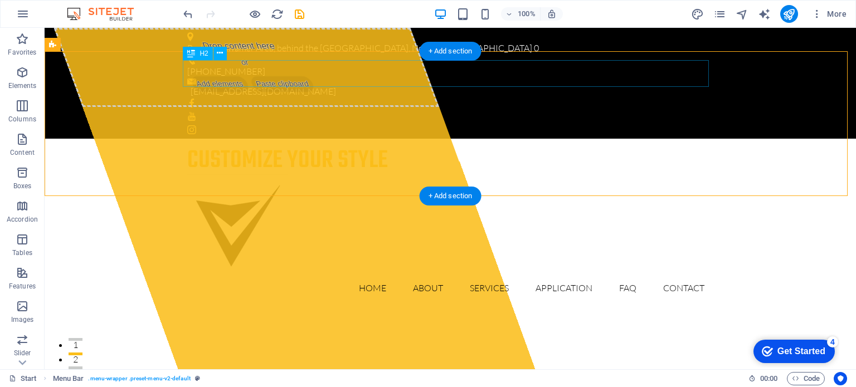
click at [251, 148] on div "customize your style" at bounding box center [450, 161] width 526 height 27
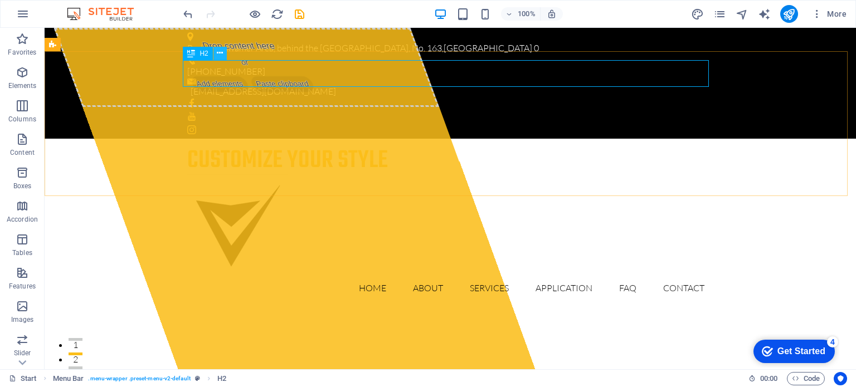
click at [219, 54] on icon at bounding box center [220, 53] width 6 height 12
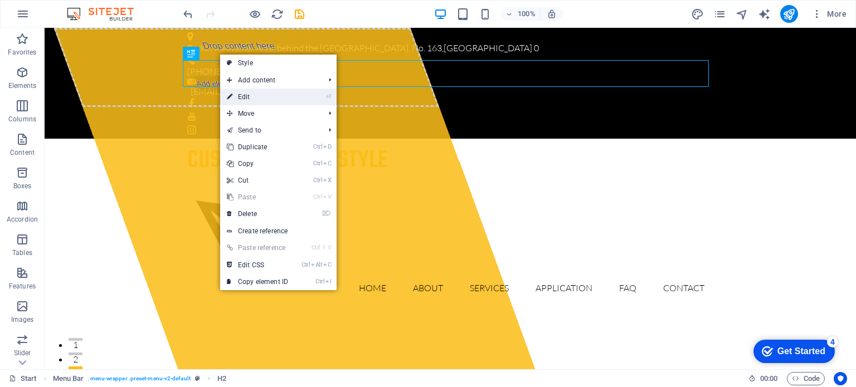
click at [251, 97] on link "⏎ Edit" at bounding box center [257, 97] width 75 height 17
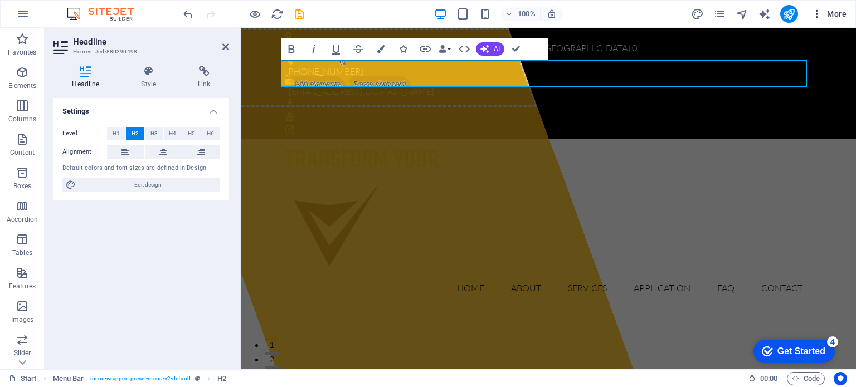
click at [813, 18] on icon "button" at bounding box center [817, 13] width 11 height 11
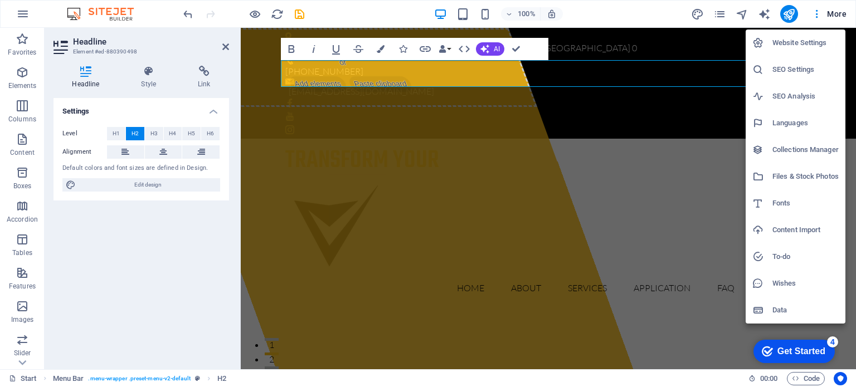
click at [779, 44] on h6 "Website Settings" at bounding box center [805, 42] width 66 height 13
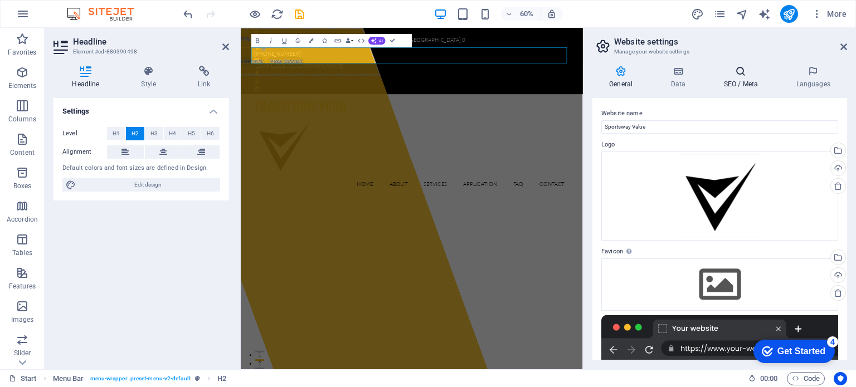
click at [738, 75] on icon at bounding box center [741, 71] width 68 height 11
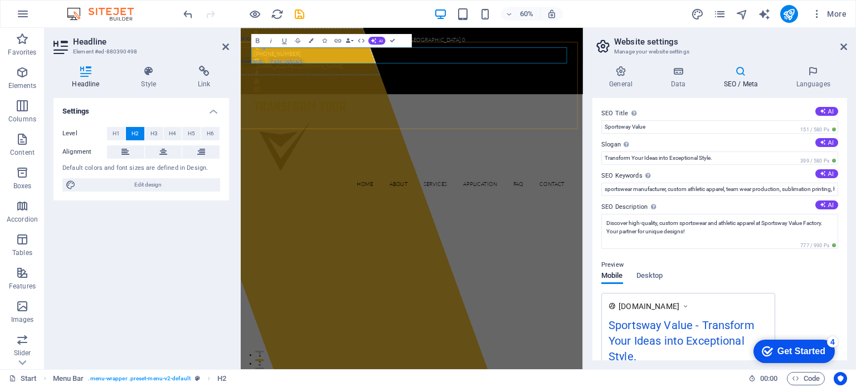
click at [458, 148] on h2 "transform your" at bounding box center [526, 161] width 526 height 27
click at [845, 47] on icon at bounding box center [843, 46] width 7 height 9
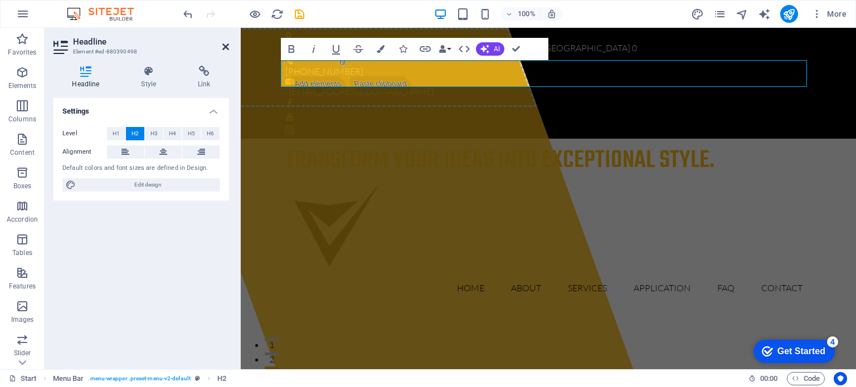
click at [226, 46] on icon at bounding box center [225, 46] width 7 height 9
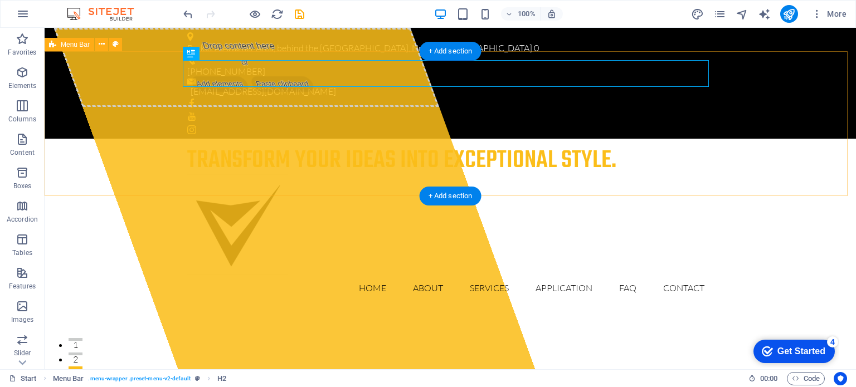
click at [813, 139] on div "transform your ideas into exceptional style. Home About Services Application FA…" at bounding box center [451, 225] width 812 height 172
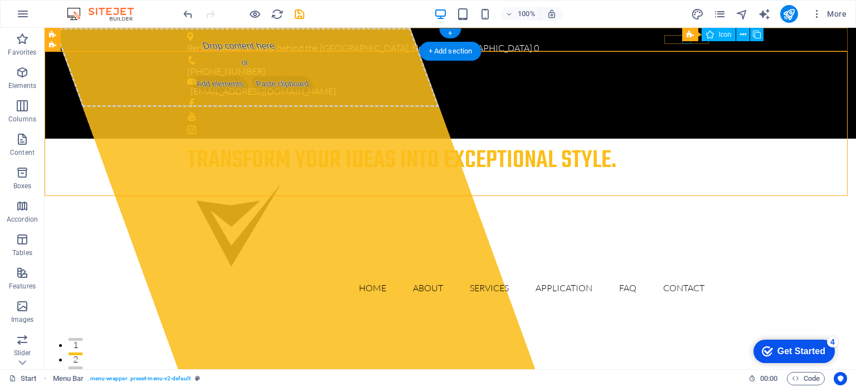
click at [682, 112] on figure at bounding box center [450, 116] width 526 height 9
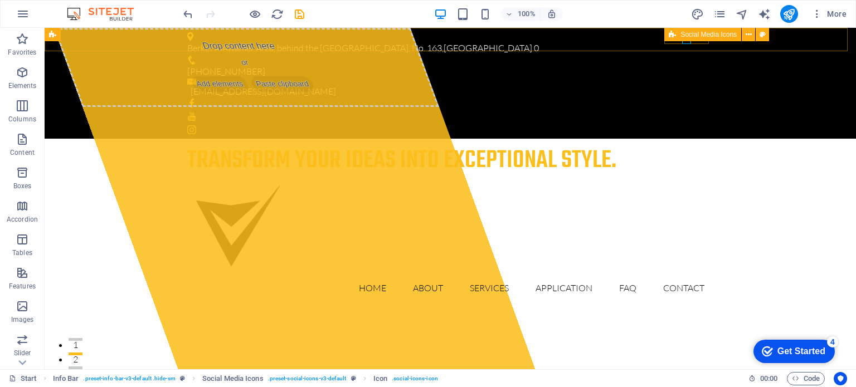
click at [684, 41] on div "Social Media Icons" at bounding box center [702, 34] width 77 height 13
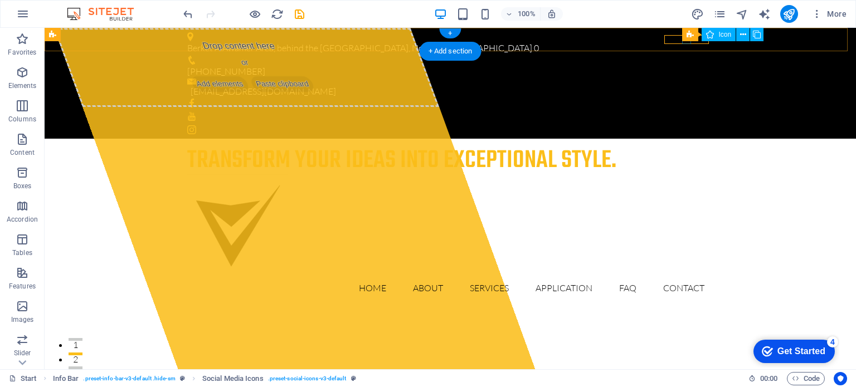
click at [684, 112] on figure at bounding box center [450, 116] width 526 height 9
select select "xMidYMid"
select select "px"
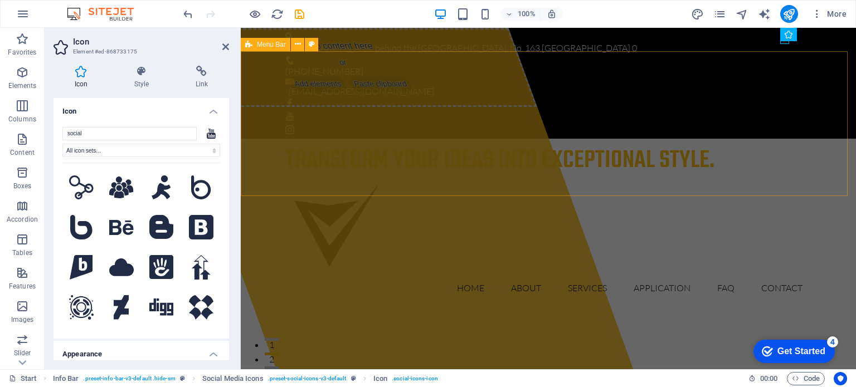
click at [593, 139] on div "transform your ideas into exceptional style. Home About Services Application FA…" at bounding box center [548, 225] width 615 height 172
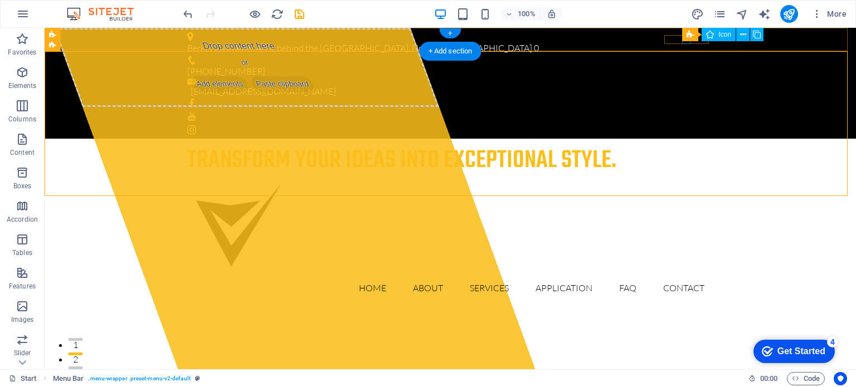
click at [684, 112] on figure at bounding box center [450, 116] width 526 height 9
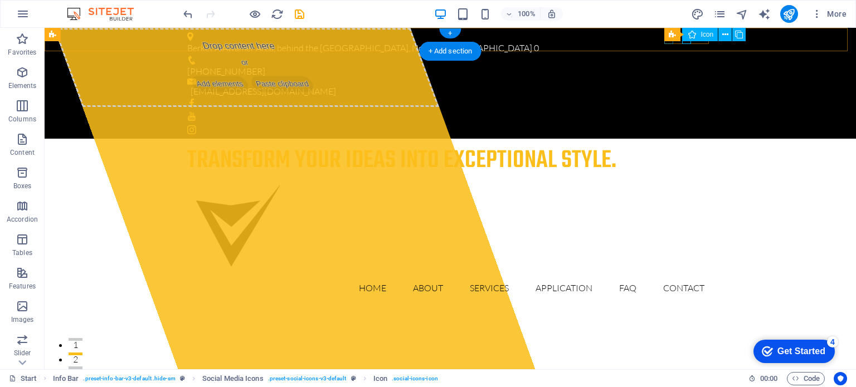
click at [669, 99] on figure at bounding box center [450, 103] width 526 height 9
click at [689, 112] on figure at bounding box center [450, 116] width 526 height 9
select select "xMidYMid"
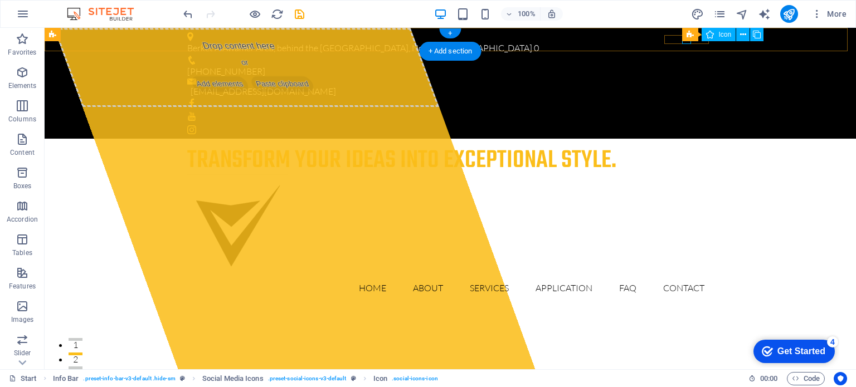
select select "px"
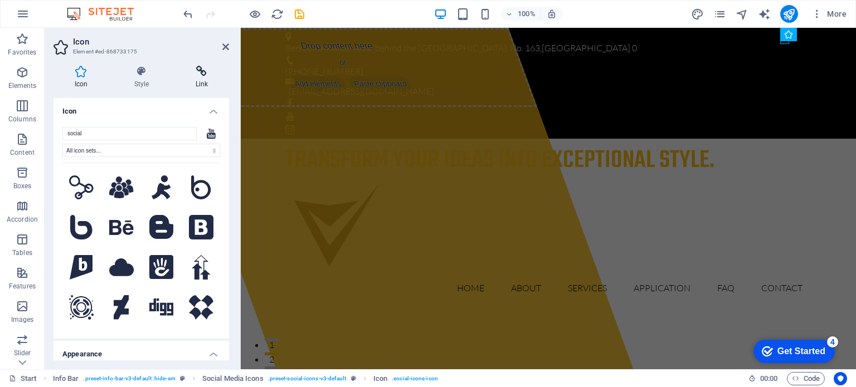
click at [196, 66] on icon at bounding box center [201, 71] width 55 height 11
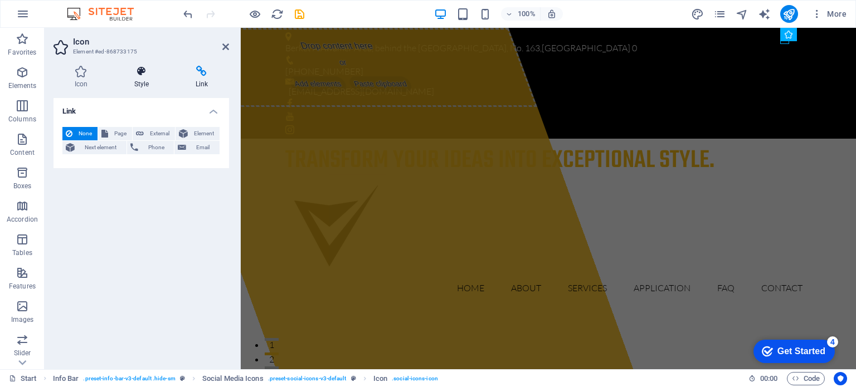
click at [140, 74] on icon at bounding box center [141, 71] width 57 height 11
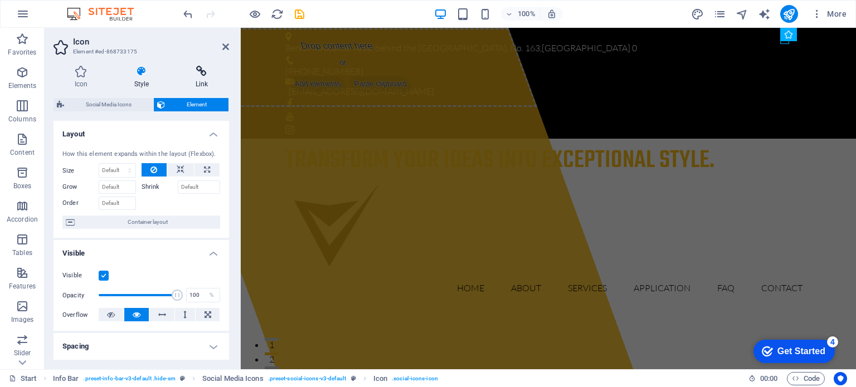
click at [201, 74] on icon at bounding box center [201, 71] width 55 height 11
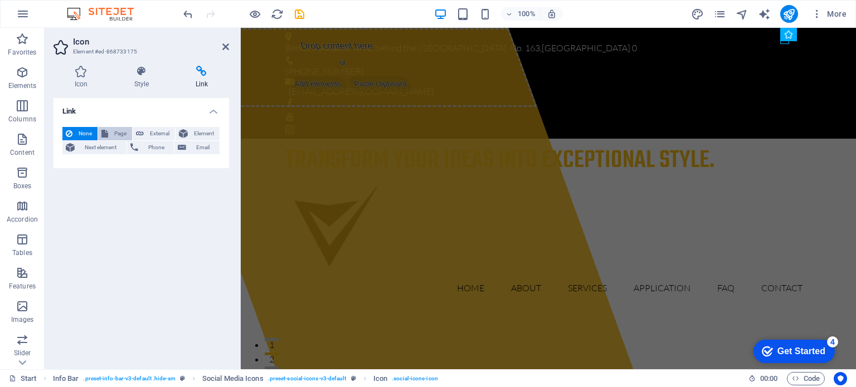
click at [115, 131] on span "Page" at bounding box center [119, 133] width 17 height 13
select select
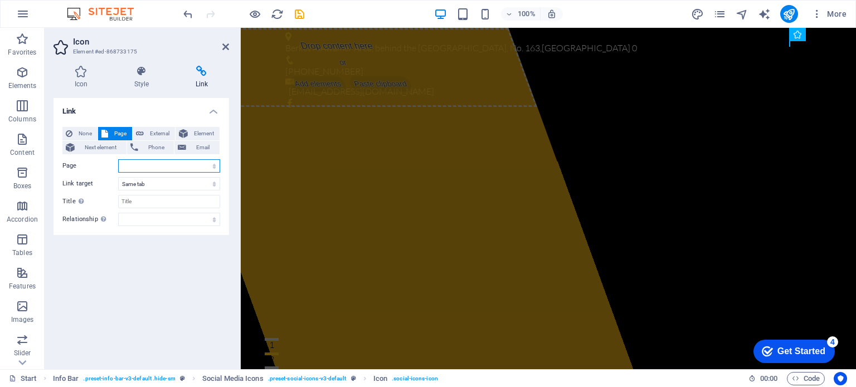
click at [163, 163] on select "Start Subpage Legal notice Privacy" at bounding box center [169, 165] width 102 height 13
click at [154, 132] on span "External" at bounding box center [159, 133] width 25 height 13
select select "blank"
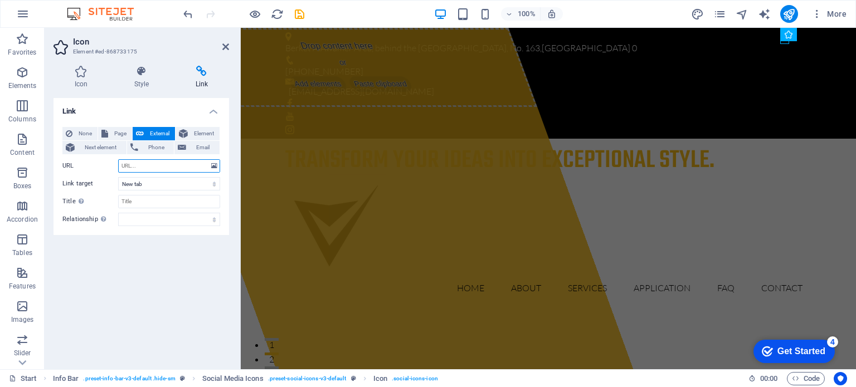
paste input "https://www.youtube.com/@SVSportswear"
type input "https://www.youtube.com/@SVSportswear"
click at [223, 45] on icon at bounding box center [225, 46] width 7 height 9
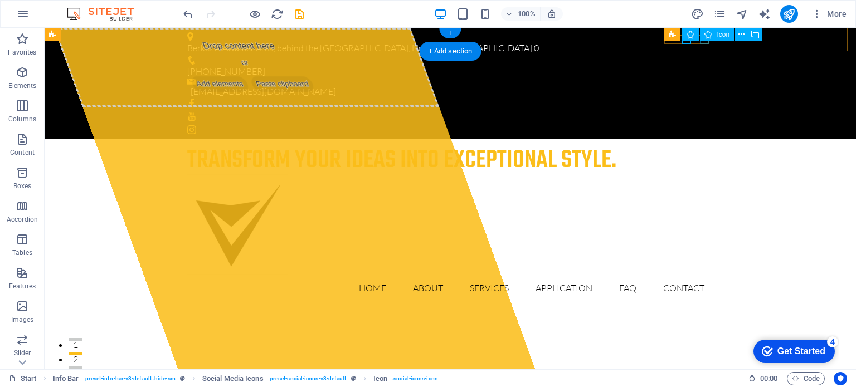
click at [702, 125] on figure at bounding box center [450, 129] width 526 height 9
select select "xMidYMid"
select select "px"
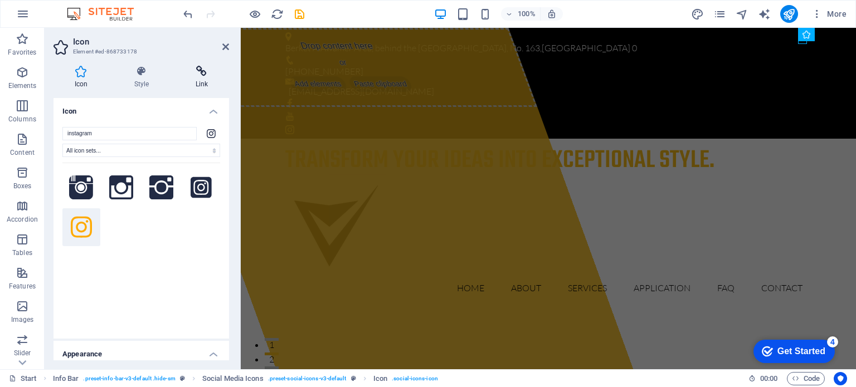
click at [212, 79] on h4 "Link" at bounding box center [201, 77] width 55 height 23
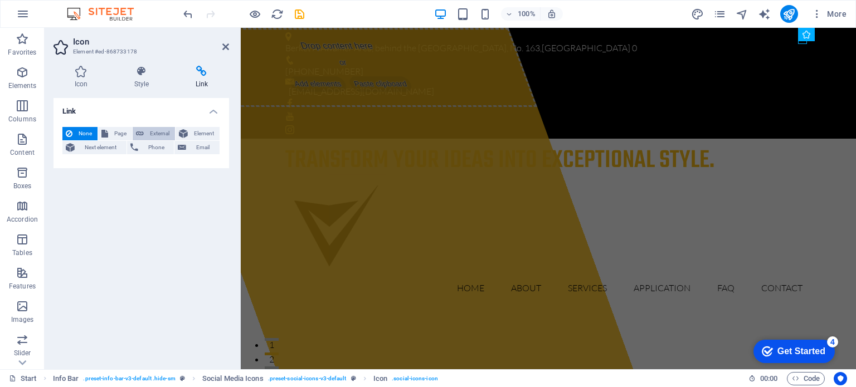
click at [153, 133] on span "External" at bounding box center [159, 133] width 25 height 13
select select "blank"
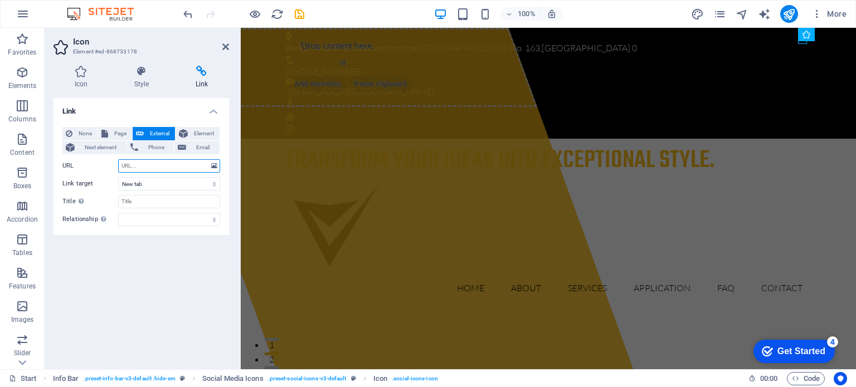
paste input "https://www.instagram.com/svsportswearqa/?hl=en"
type input "https://www.instagram.com/svsportswearqa/?hl=en"
click at [154, 206] on input "Title Additional link description, should not be the same as the link text. The…" at bounding box center [169, 201] width 102 height 13
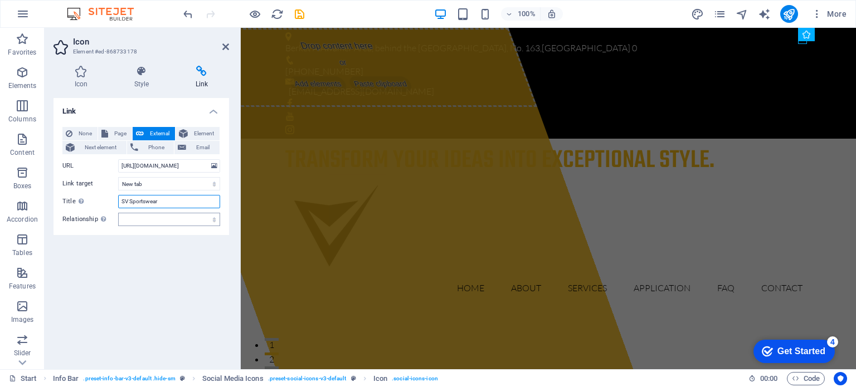
type input "SV Sportswear"
click at [159, 221] on select "alternate author bookmark external help license next nofollow noreferrer noopen…" at bounding box center [169, 219] width 102 height 13
click at [162, 234] on div "None Page External Element Next element Phone Email Page Start Subpage Legal no…" at bounding box center [142, 176] width 176 height 117
click at [224, 46] on icon at bounding box center [225, 46] width 7 height 9
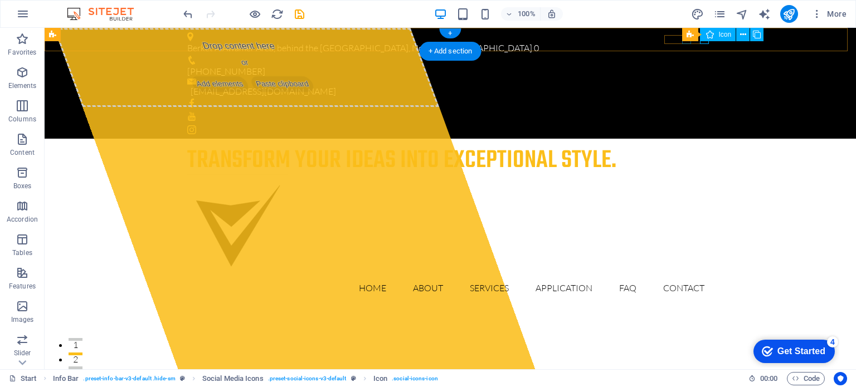
click at [685, 112] on figure at bounding box center [450, 116] width 526 height 9
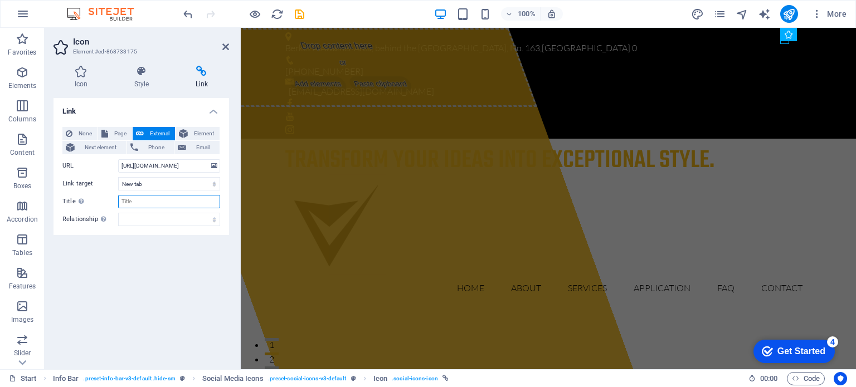
click at [158, 198] on input "Title Additional link description, should not be the same as the link text. The…" at bounding box center [169, 201] width 102 height 13
type input "SV Sportswear"
click at [225, 45] on icon at bounding box center [225, 46] width 7 height 9
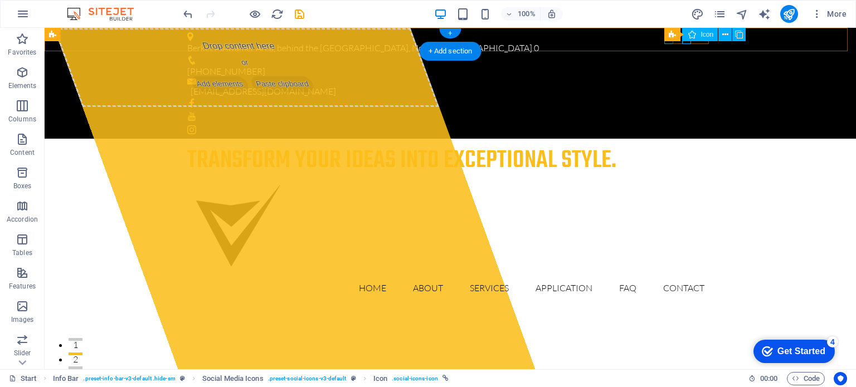
click at [667, 99] on figure at bounding box center [450, 103] width 526 height 9
select select "xMidYMid"
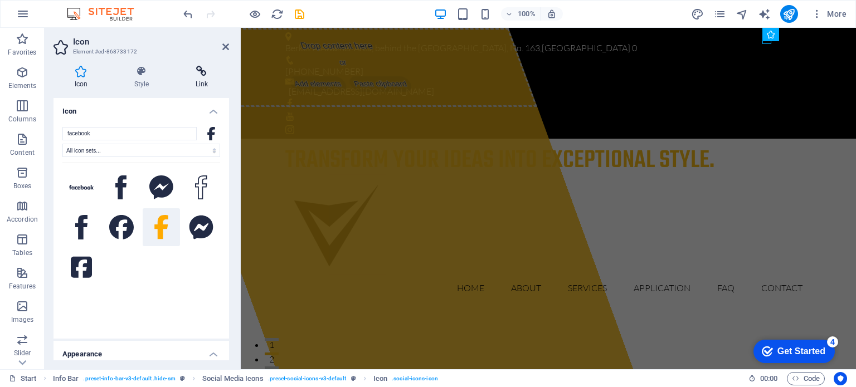
click at [198, 66] on icon at bounding box center [201, 71] width 55 height 11
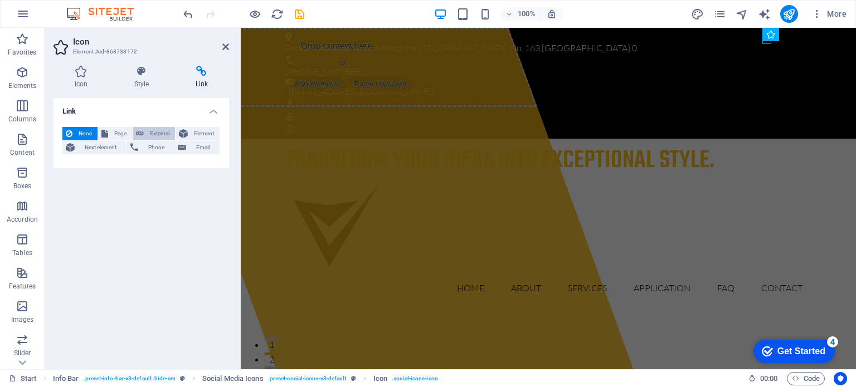
click at [156, 130] on span "External" at bounding box center [159, 133] width 25 height 13
select select "blank"
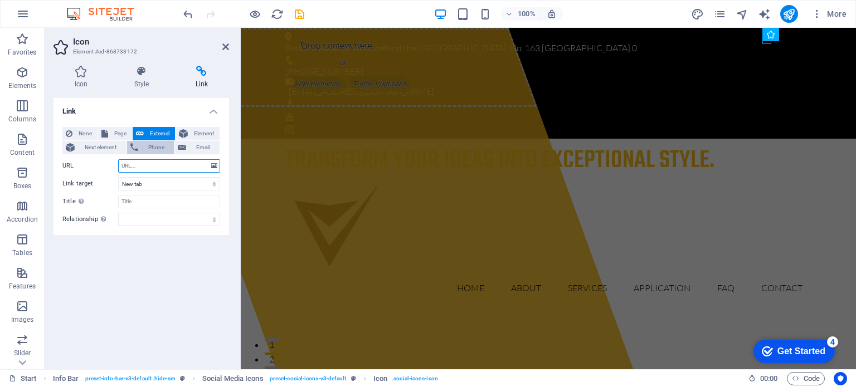
paste input "https://www.facebook.com/SVSportswearqa/"
type input "https://www.facebook.com/SVSportswearqa/"
click at [145, 184] on select "New tab Same tab Overlay" at bounding box center [169, 183] width 102 height 13
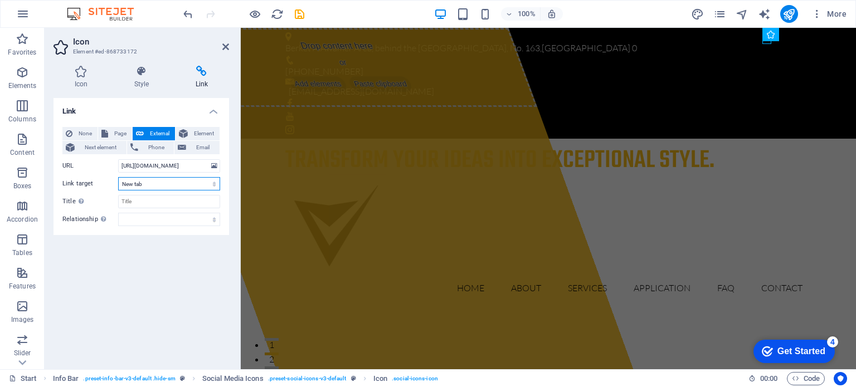
click at [145, 184] on select "New tab Same tab Overlay" at bounding box center [169, 183] width 102 height 13
click at [142, 202] on input "Title Additional link description, should not be the same as the link text. The…" at bounding box center [169, 201] width 102 height 13
type input "SV Sportswear"
click at [223, 43] on icon at bounding box center [225, 46] width 7 height 9
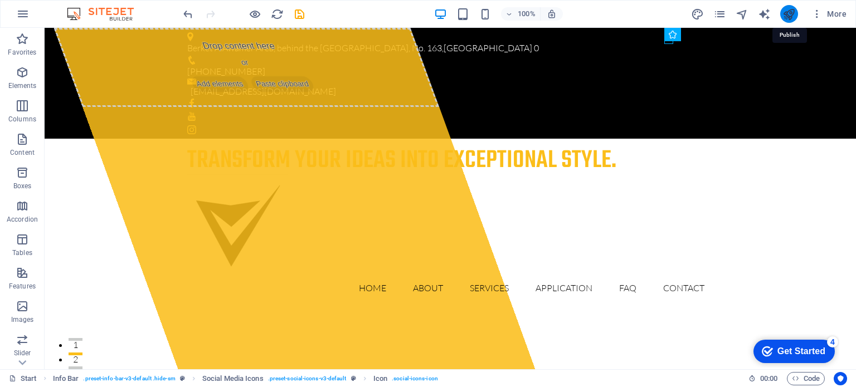
click at [793, 14] on icon "publish" at bounding box center [789, 14] width 13 height 13
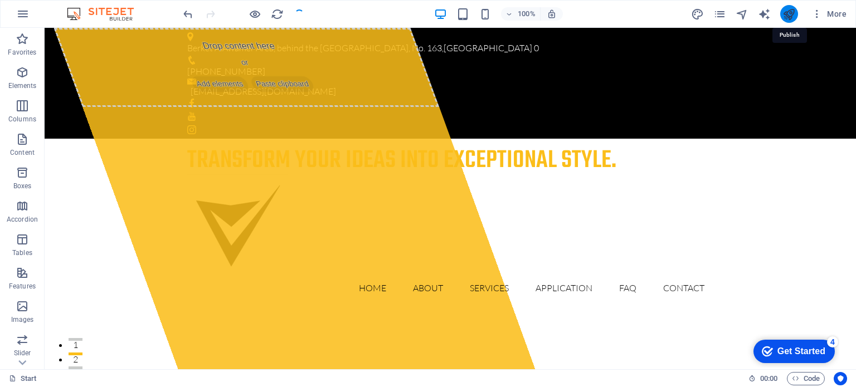
click at [786, 15] on icon "publish" at bounding box center [789, 14] width 13 height 13
